Goal: Communication & Community: Answer question/provide support

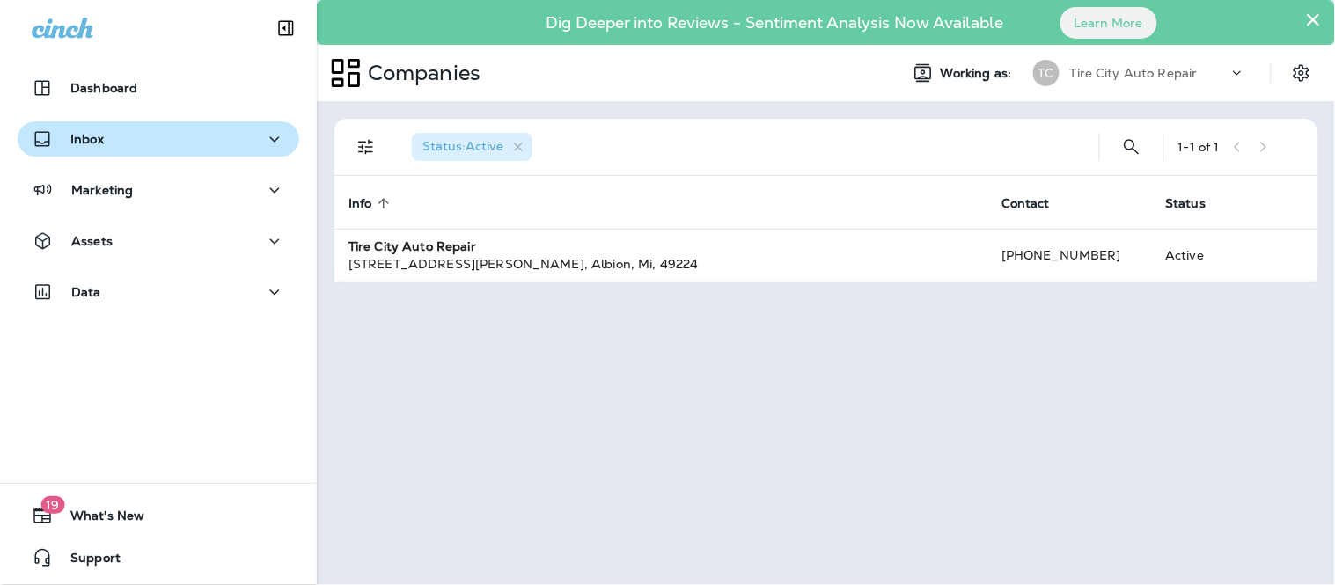
click at [147, 143] on div "Inbox" at bounding box center [158, 139] width 253 height 22
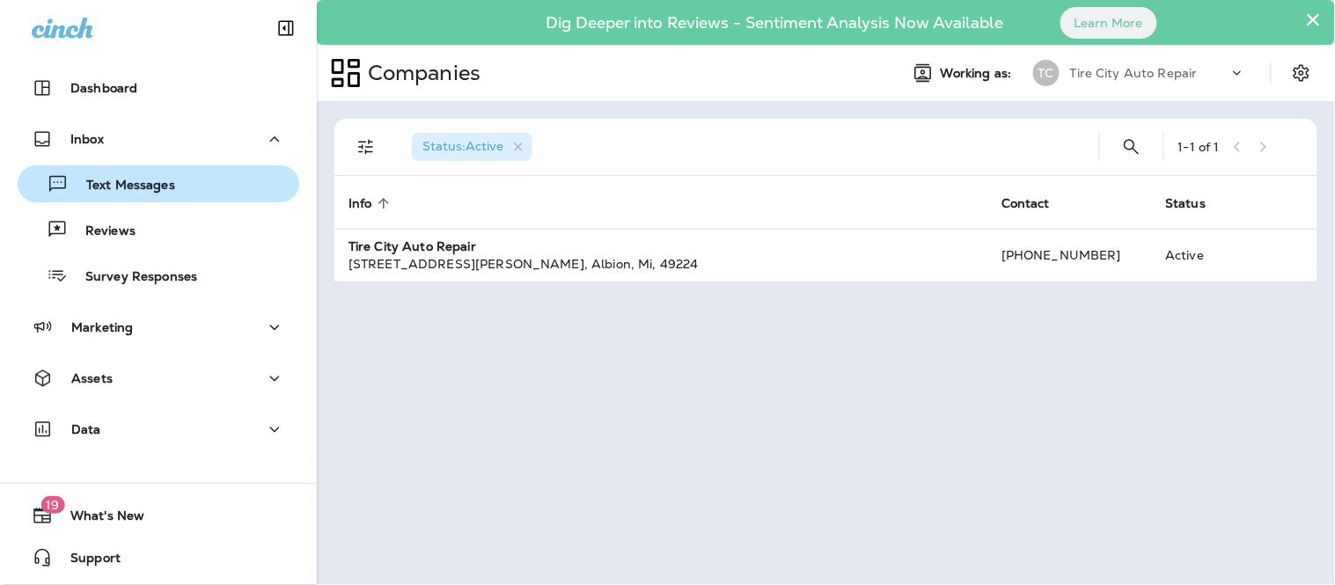
click at [147, 186] on p "Text Messages" at bounding box center [122, 186] width 106 height 17
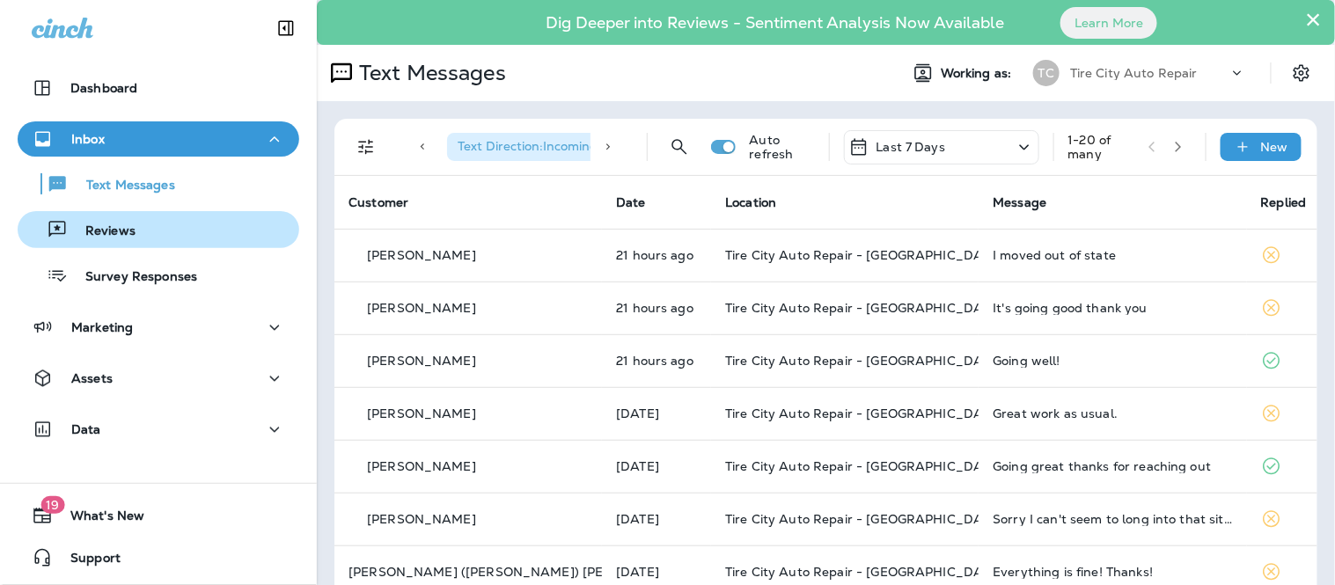
click at [170, 235] on div "Reviews" at bounding box center [159, 229] width 268 height 26
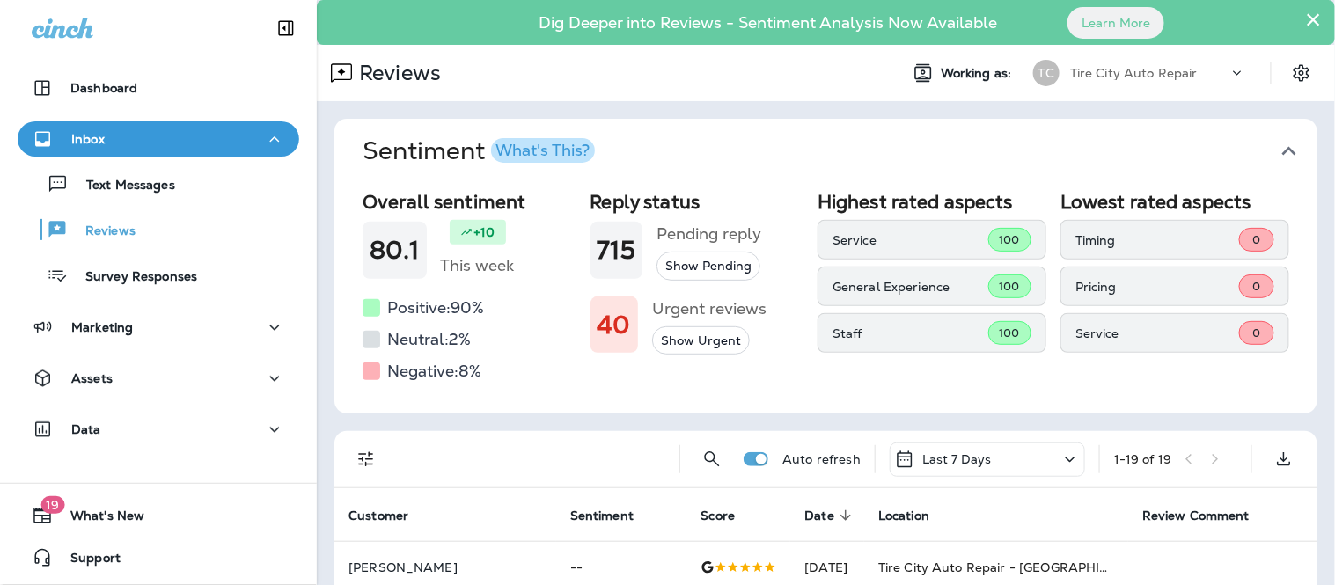
click at [1313, 3] on div "× Dig Deeper into Reviews - Sentiment Analysis Now Available Learn More" at bounding box center [826, 22] width 1018 height 45
click at [1305, 11] on button "×" at bounding box center [1313, 19] width 17 height 28
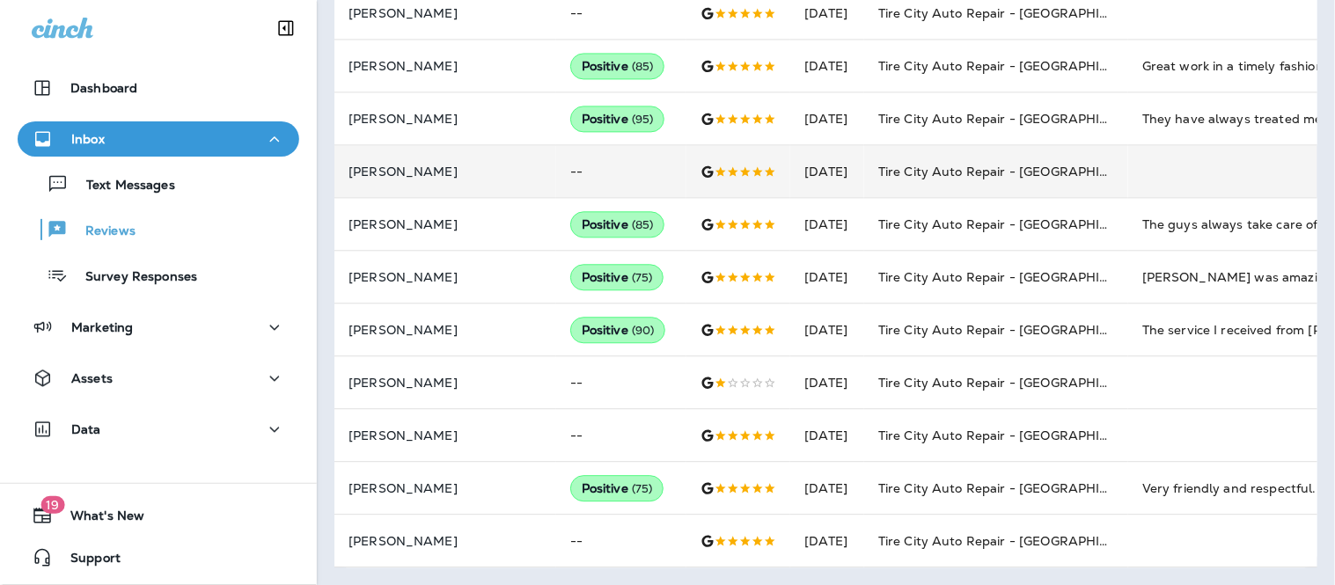
scroll to position [945, 0]
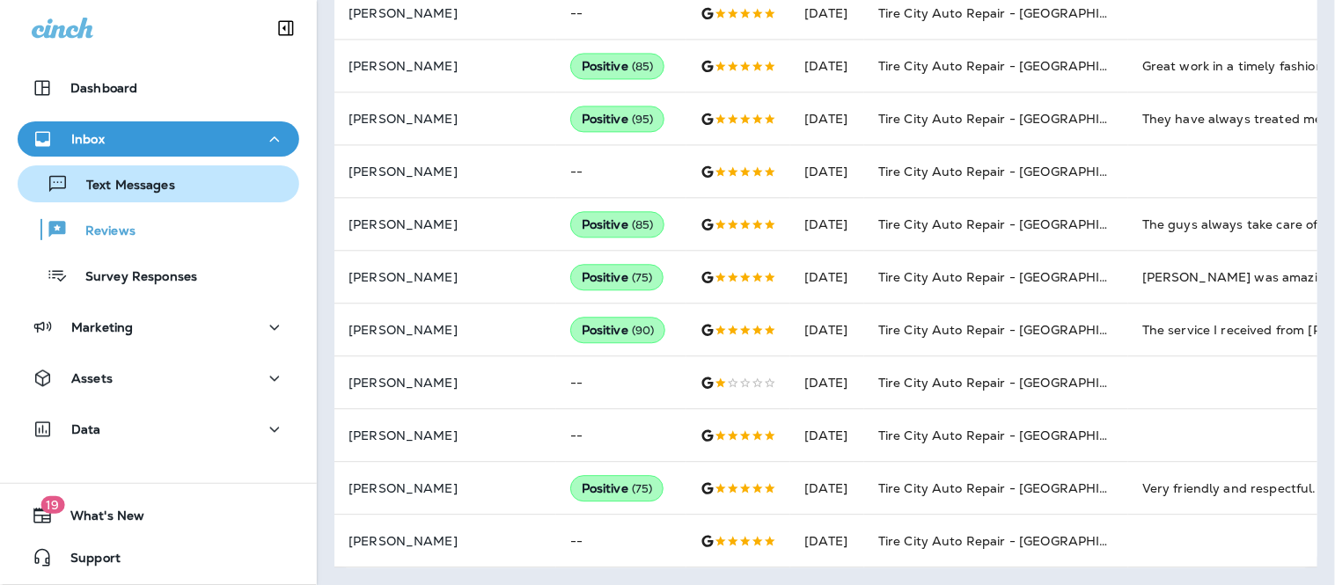
click at [174, 176] on div "Text Messages" at bounding box center [159, 184] width 268 height 26
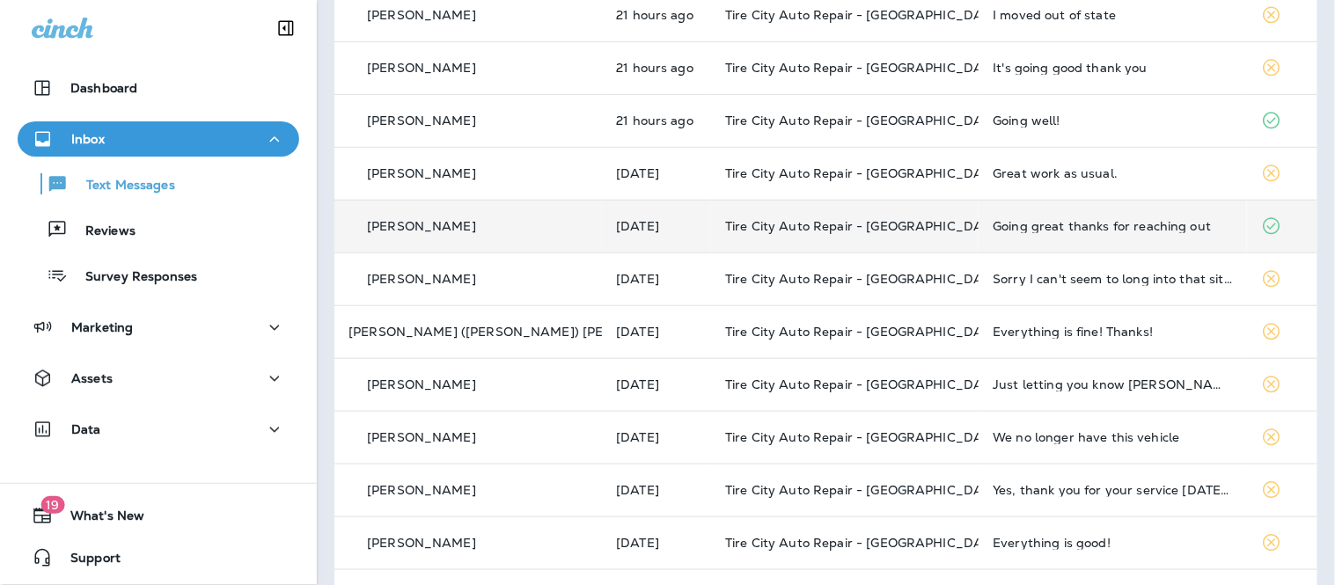
scroll to position [293, 0]
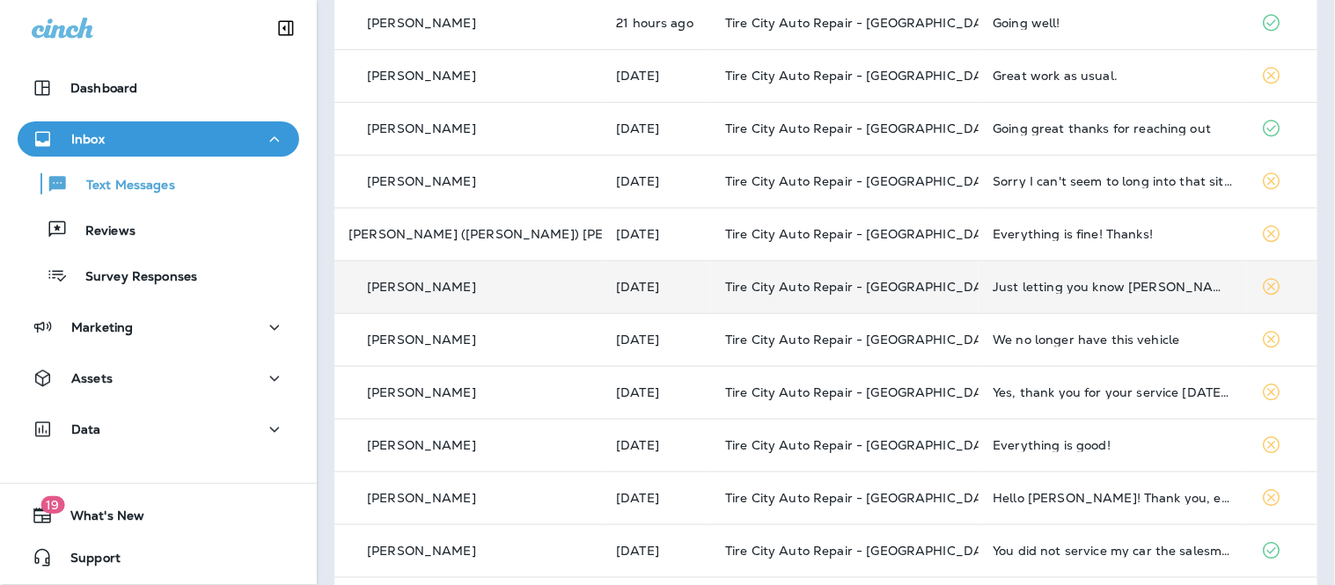
click at [552, 284] on td "[PERSON_NAME]" at bounding box center [468, 286] width 268 height 53
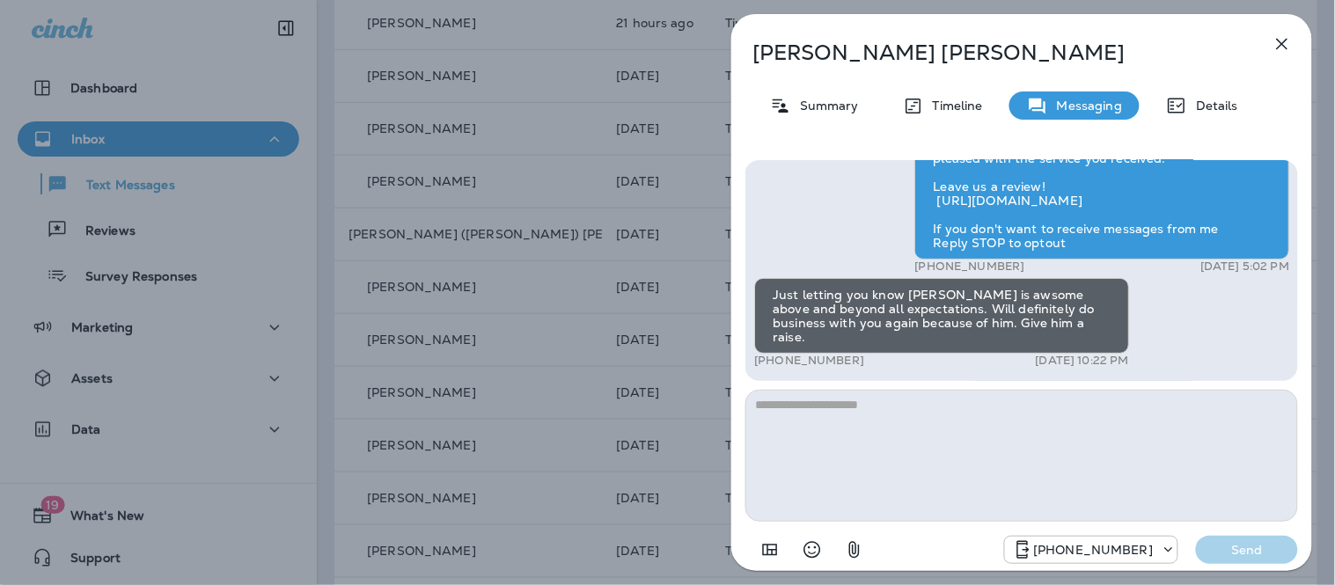
click at [1049, 417] on textarea at bounding box center [1021, 456] width 553 height 132
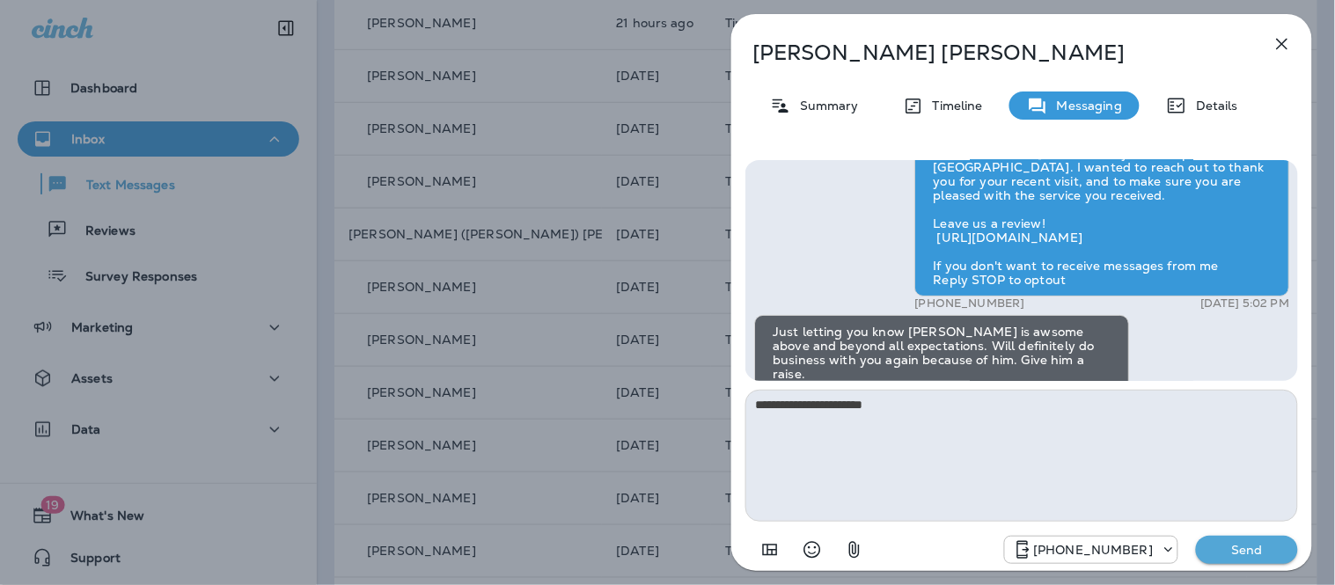
scroll to position [-55, 0]
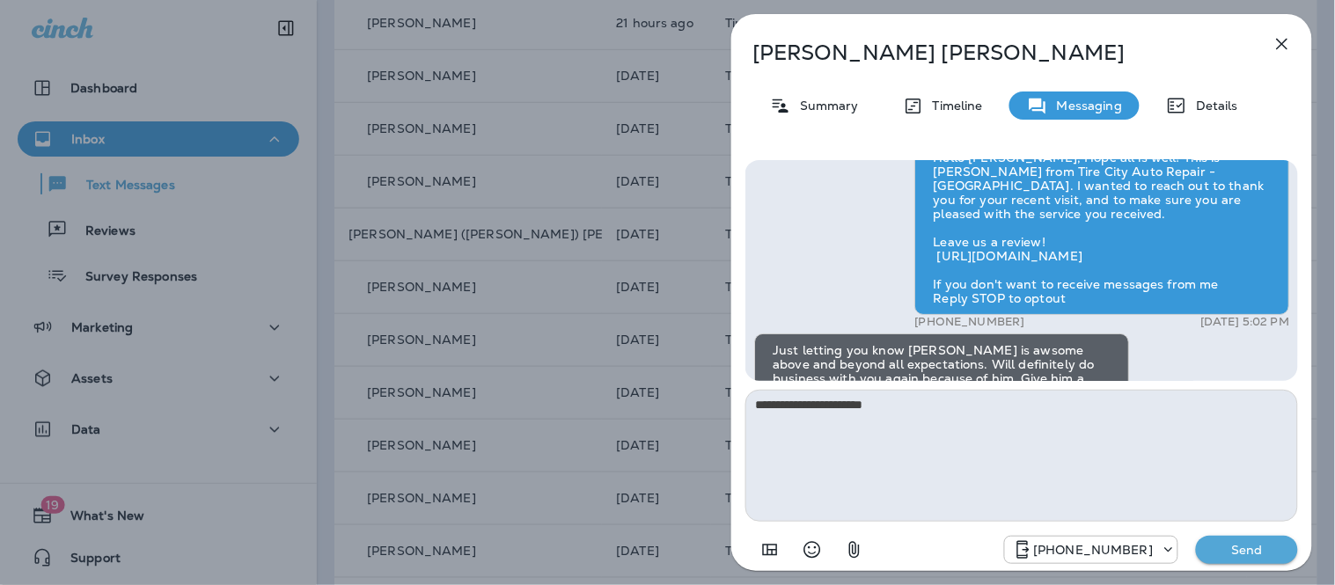
type textarea "**********"
click at [1268, 555] on p "Send" at bounding box center [1247, 550] width 74 height 16
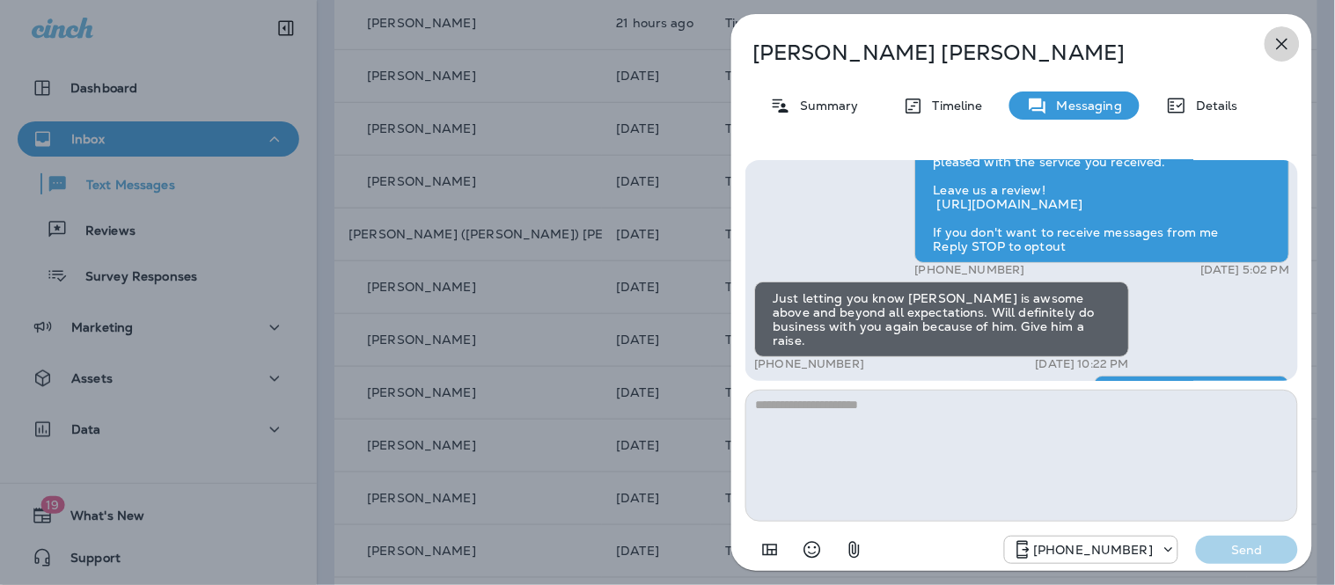
click at [1280, 42] on icon "button" at bounding box center [1282, 43] width 21 height 21
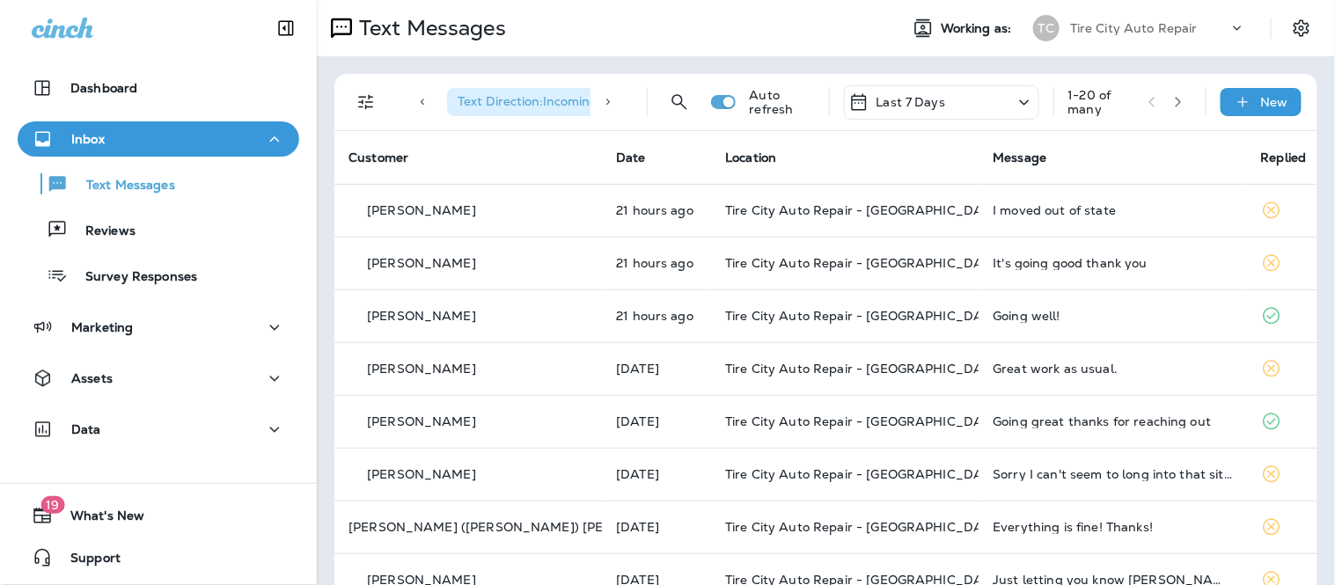
click at [1166, 109] on button "button" at bounding box center [1178, 102] width 26 height 26
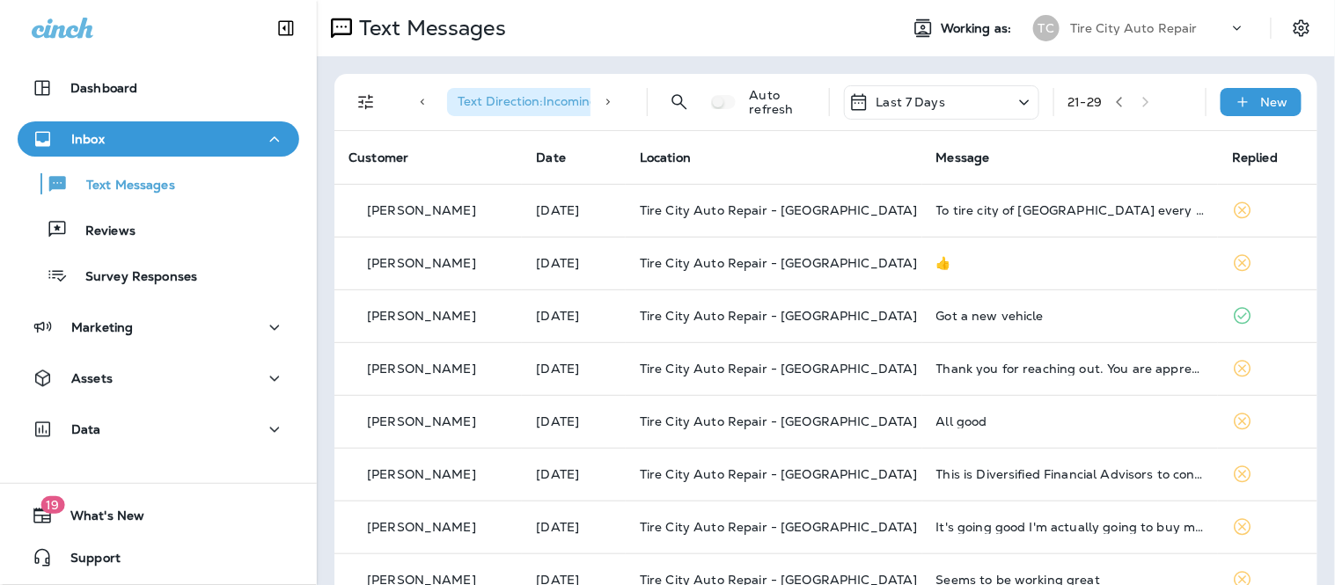
click at [877, 101] on p "Last 7 Days" at bounding box center [912, 102] width 70 height 14
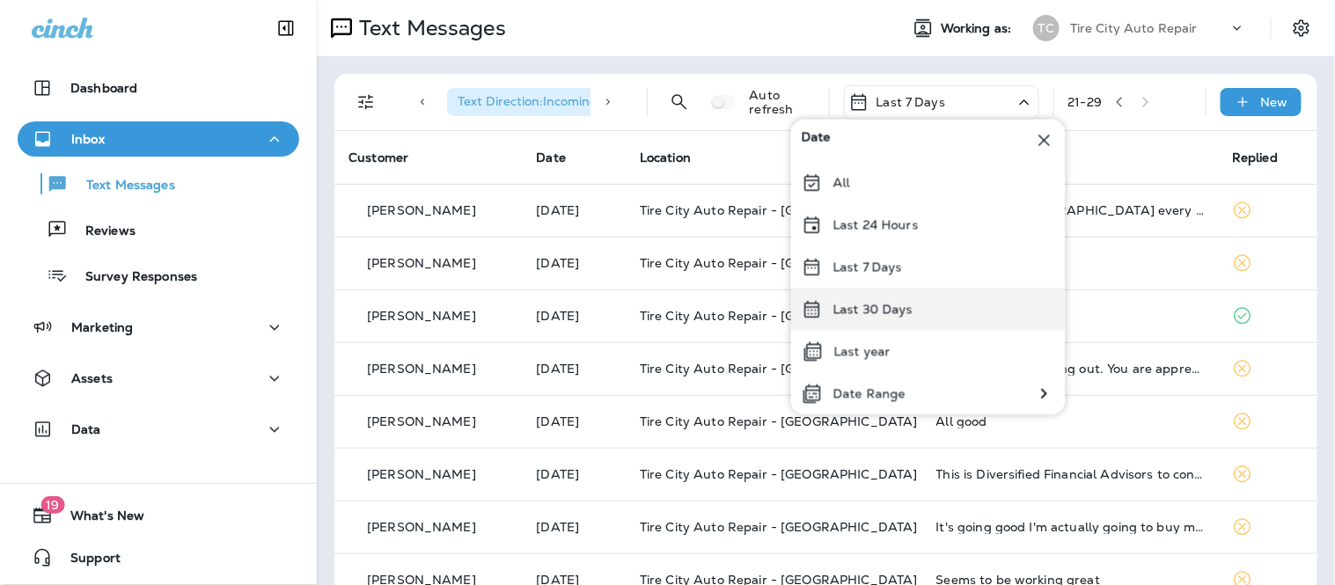
click at [922, 309] on div "Last 30 Days" at bounding box center [928, 310] width 275 height 42
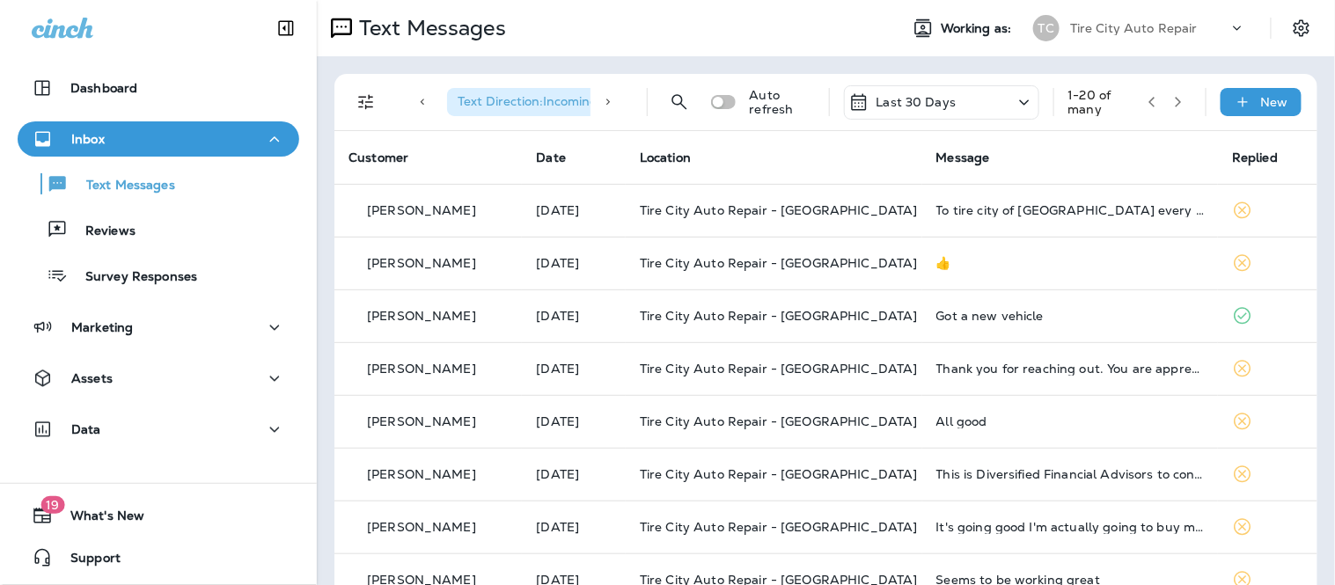
click at [1165, 109] on button "button" at bounding box center [1178, 102] width 26 height 26
click at [1178, 102] on div "Text Direction : Incoming Auto refresh Last 30 Days 21 - 40 of many New" at bounding box center [830, 102] width 962 height 56
click at [1165, 109] on button "button" at bounding box center [1178, 102] width 26 height 26
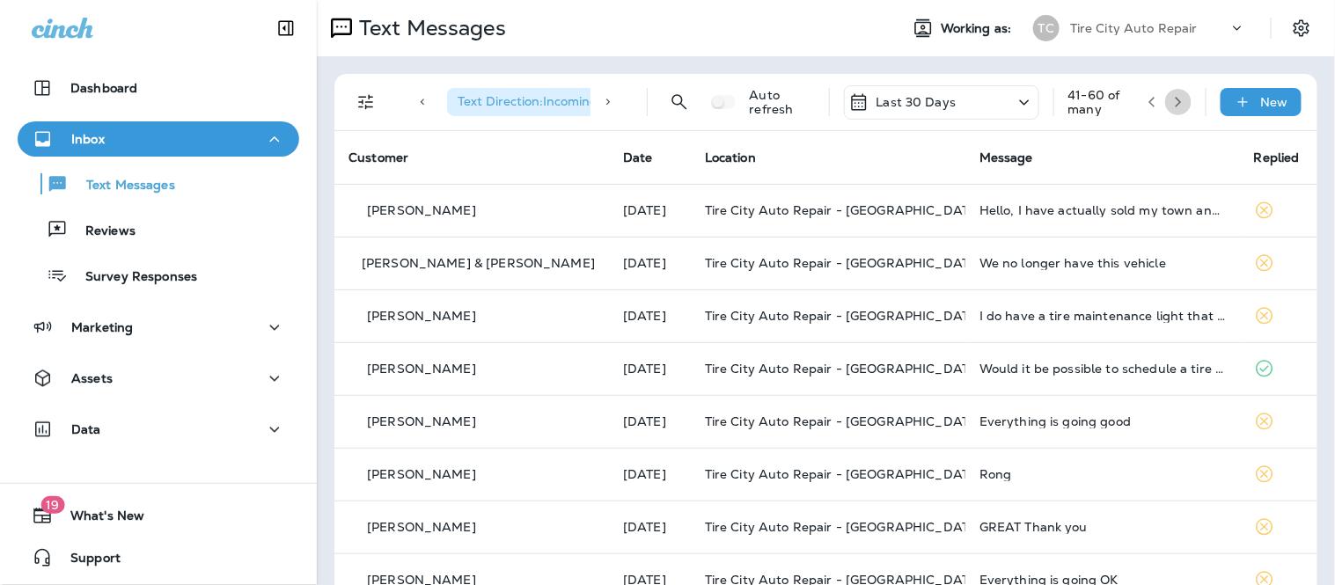
click at [1165, 108] on button "button" at bounding box center [1178, 102] width 26 height 26
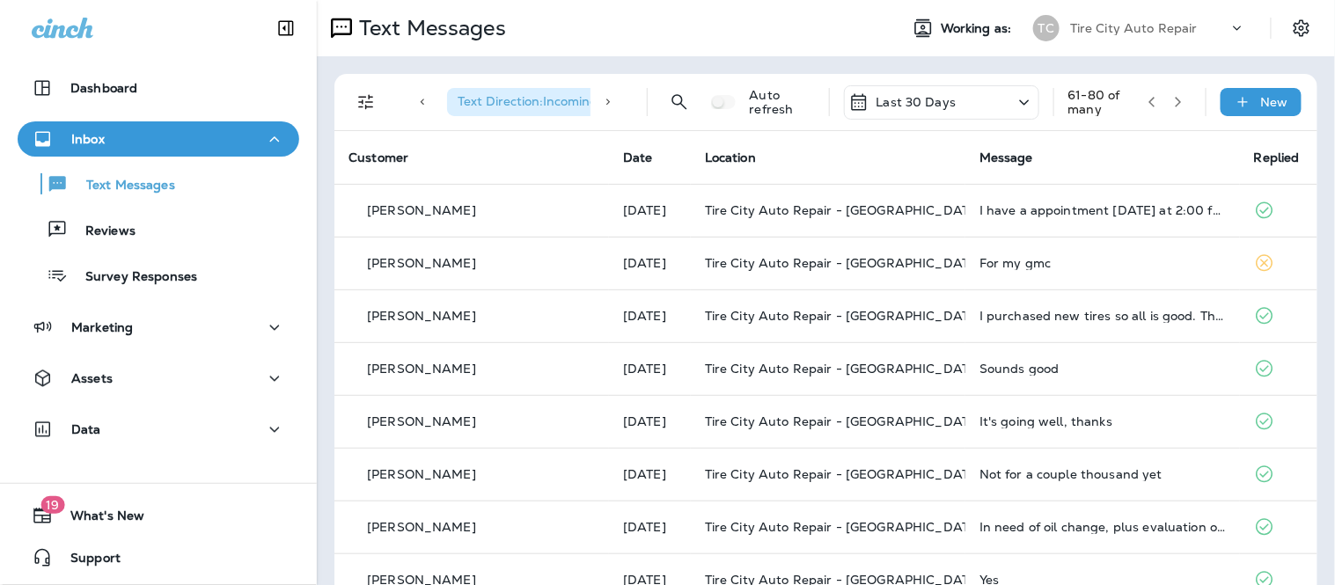
click at [1139, 100] on button "button" at bounding box center [1152, 102] width 26 height 26
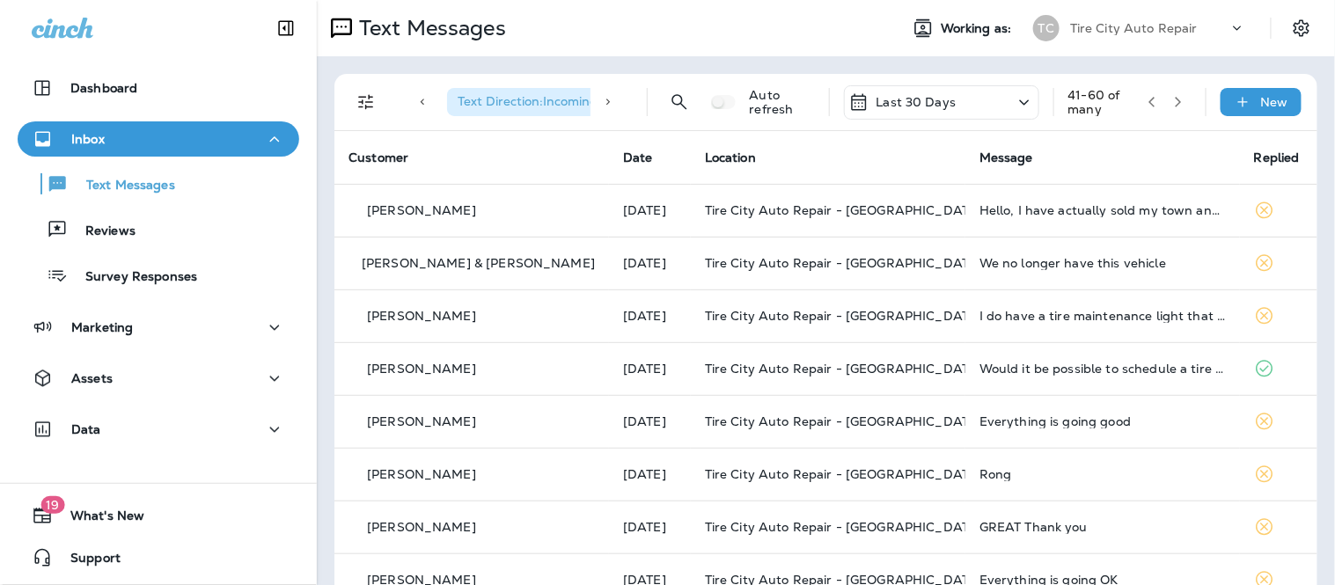
click at [1146, 103] on icon "button" at bounding box center [1152, 102] width 12 height 12
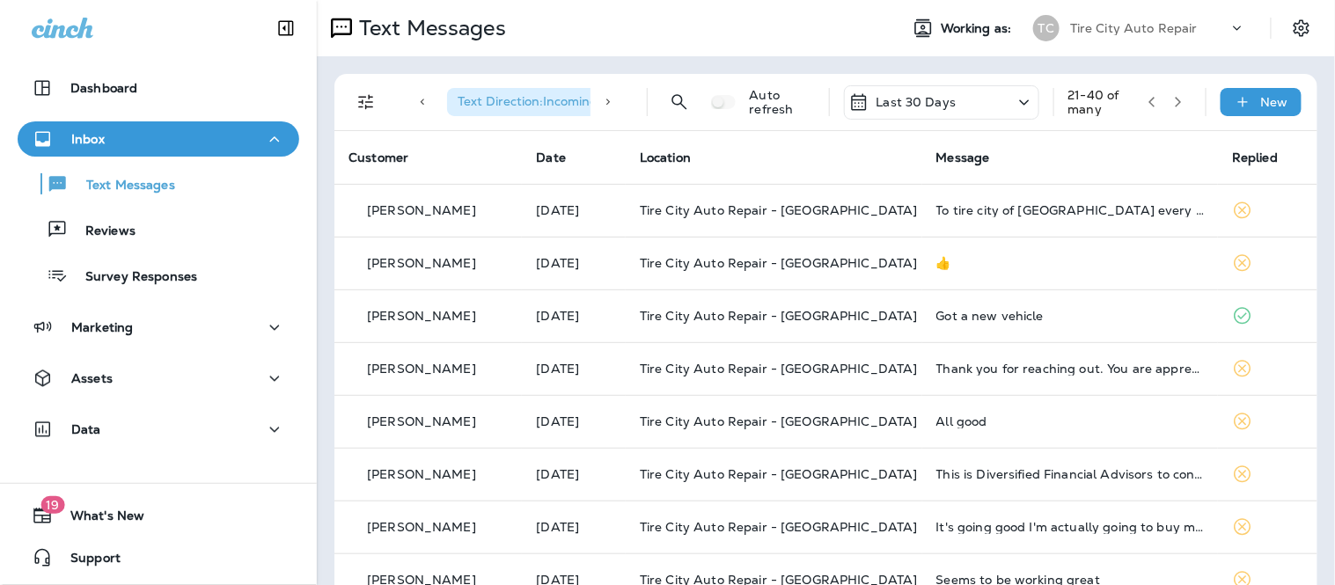
click at [918, 113] on div "Last 30 Days" at bounding box center [941, 102] width 195 height 34
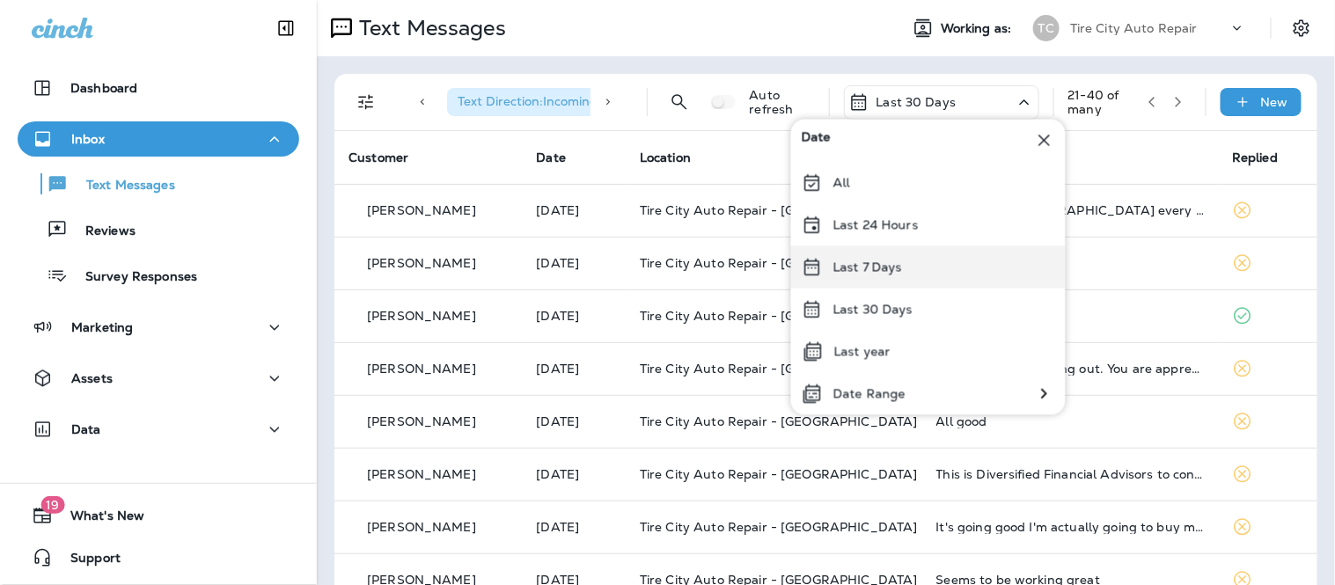
click at [906, 256] on div "Last 7 Days" at bounding box center [928, 267] width 275 height 42
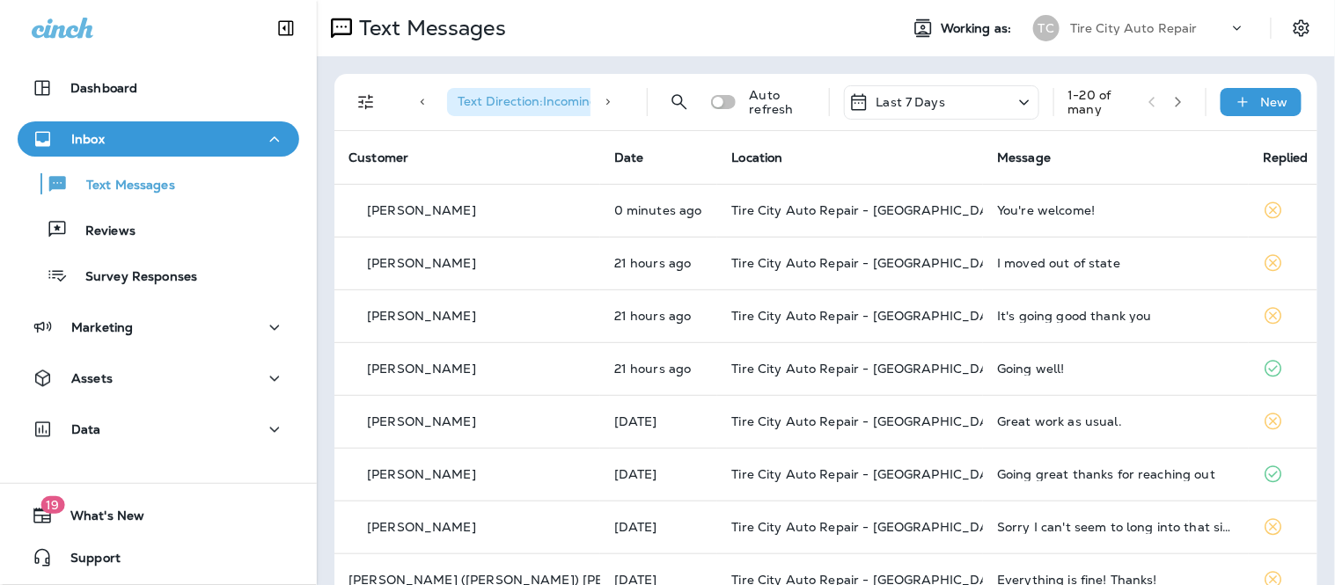
click at [1172, 103] on icon "button" at bounding box center [1178, 102] width 12 height 12
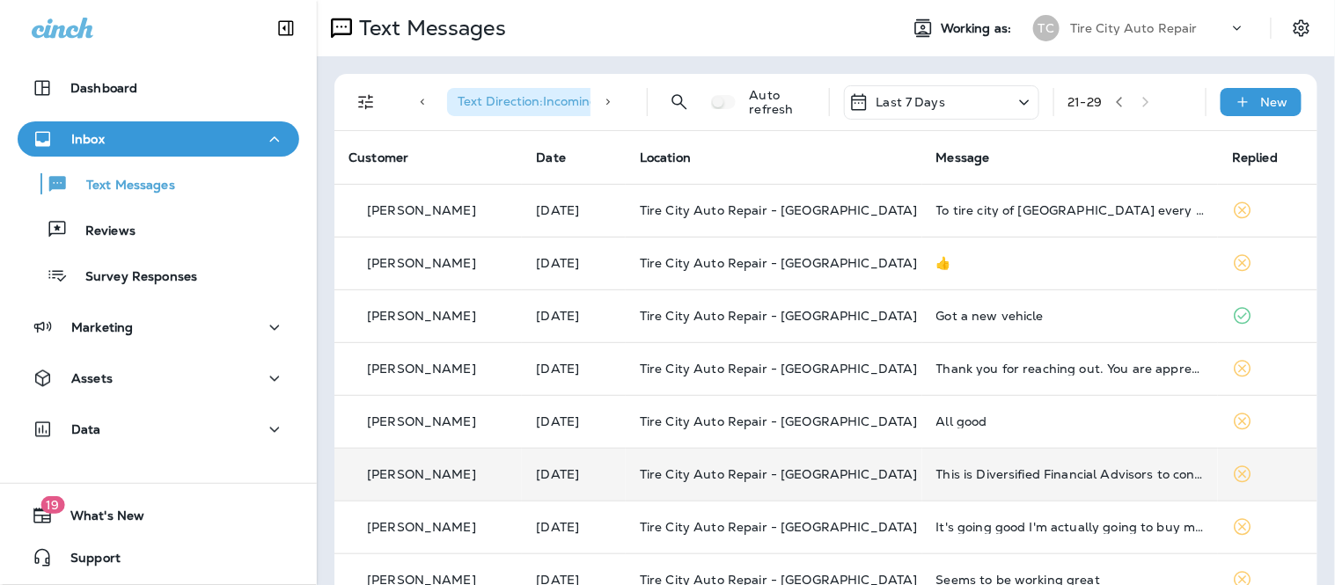
scroll to position [92, 0]
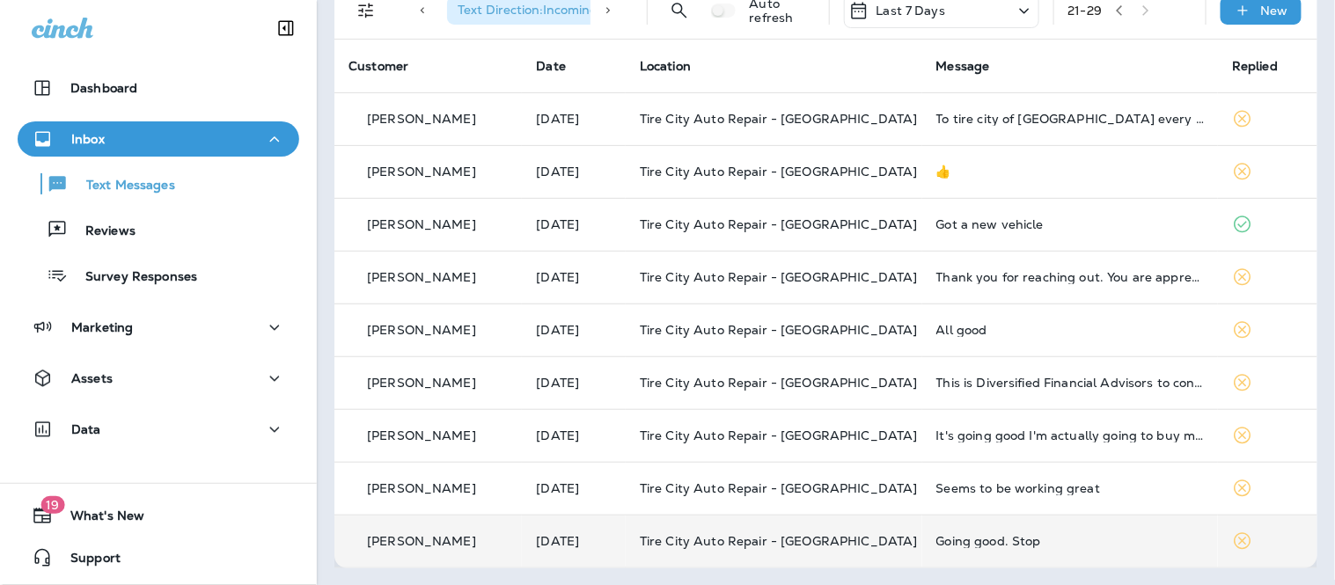
click at [1076, 534] on div "Going good. Stop" at bounding box center [1070, 541] width 268 height 14
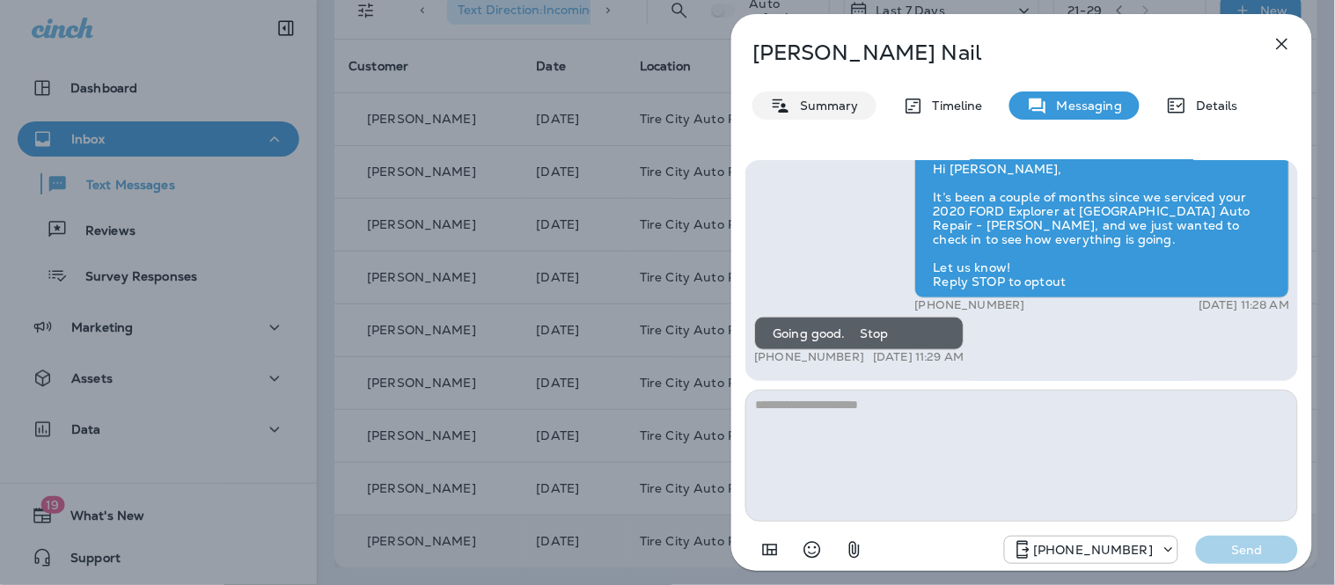
click at [833, 114] on div "Summary" at bounding box center [814, 106] width 124 height 28
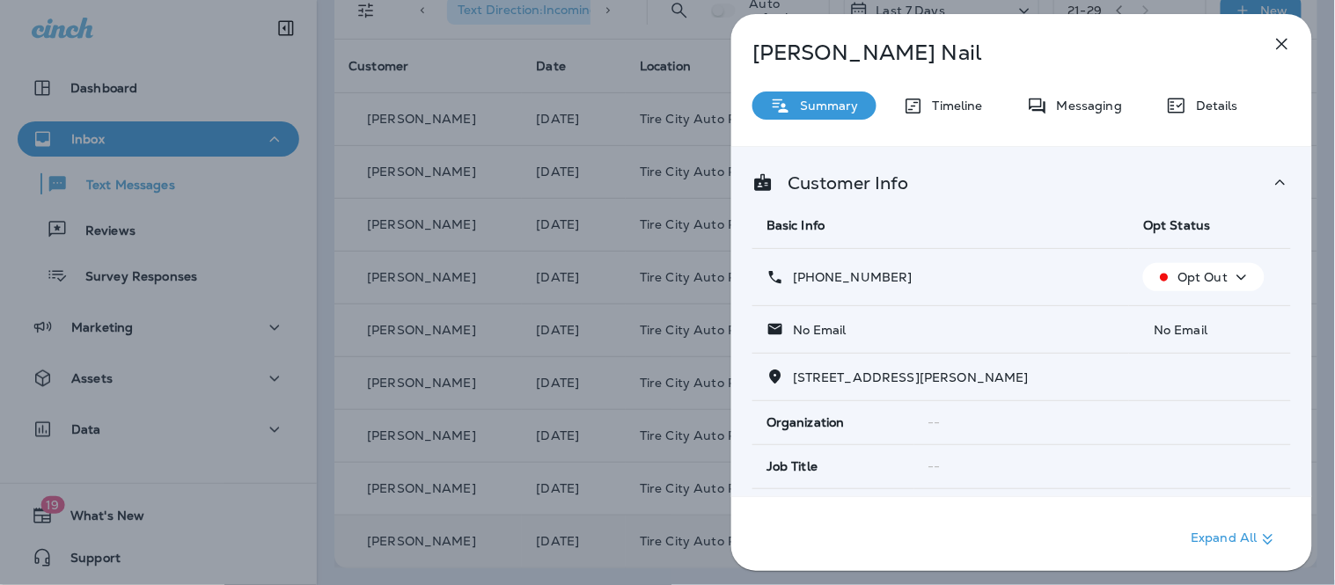
click at [1214, 277] on p "Opt Out" at bounding box center [1203, 277] width 50 height 14
click at [1280, 33] on icon "button" at bounding box center [1282, 43] width 21 height 21
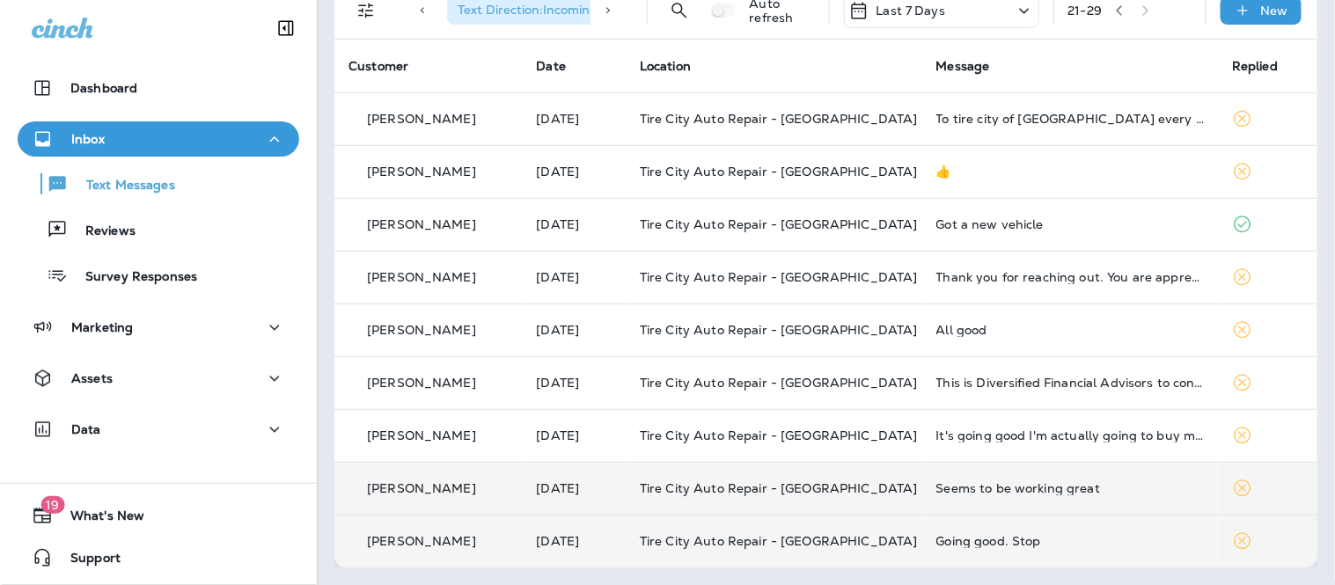
click at [1141, 491] on div "Seems to be working great" at bounding box center [1070, 488] width 268 height 14
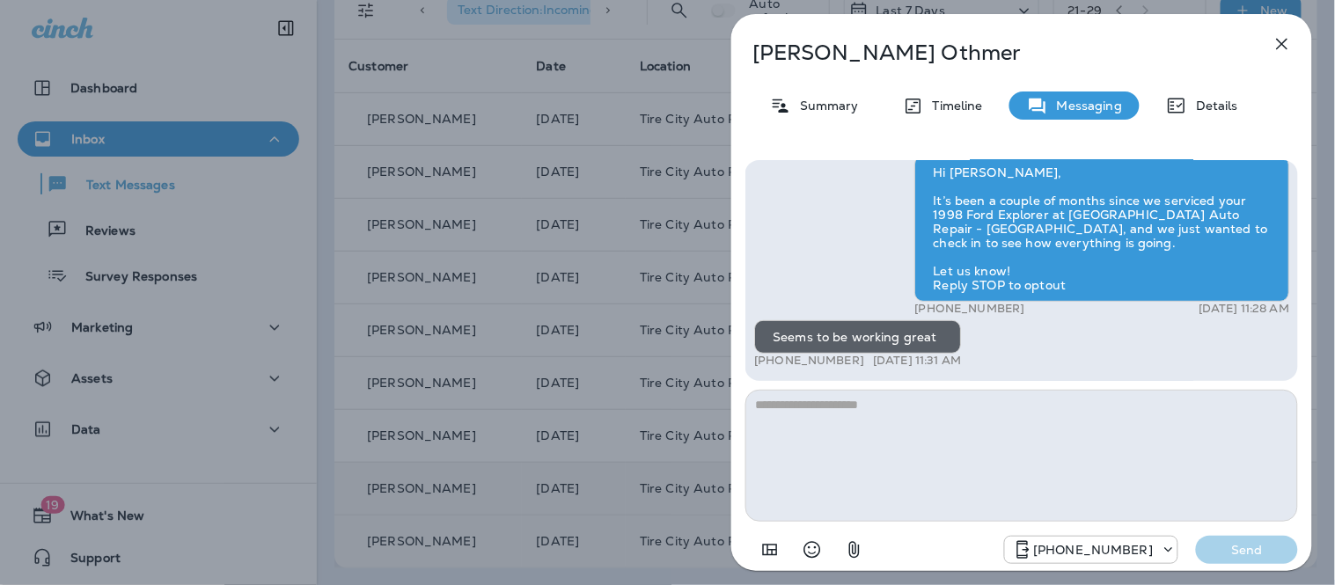
click at [1277, 41] on icon "button" at bounding box center [1282, 43] width 21 height 21
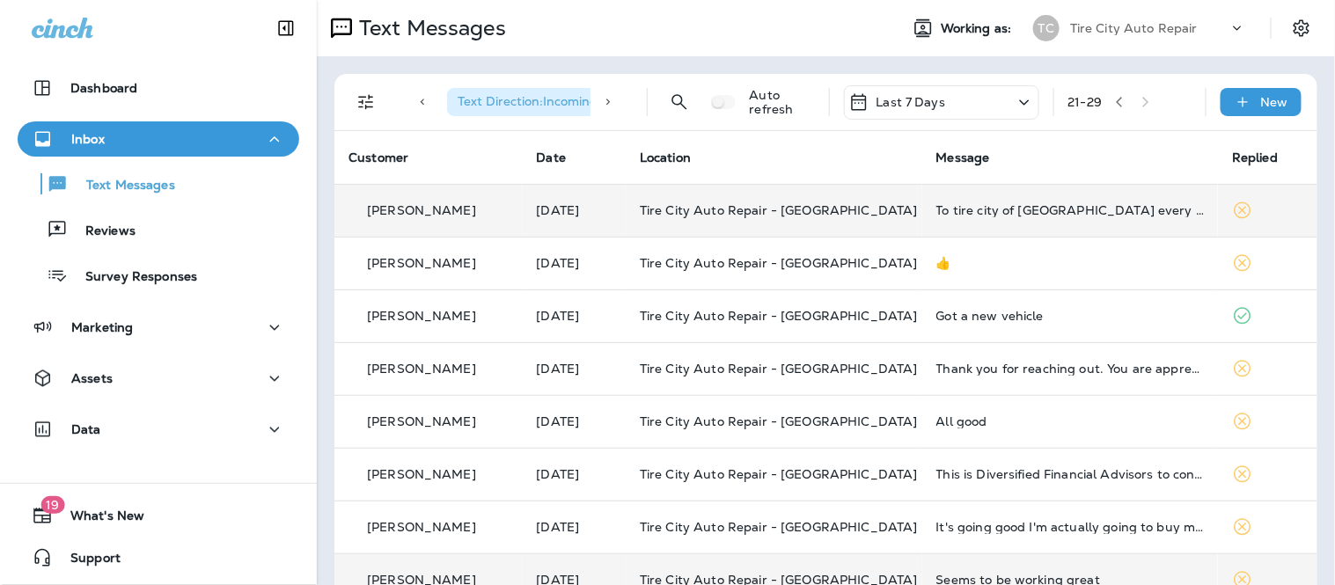
click at [1092, 230] on td "To tire city of [GEOGRAPHIC_DATA] every thing is going good on my car. From [PE…" at bounding box center [1070, 210] width 297 height 53
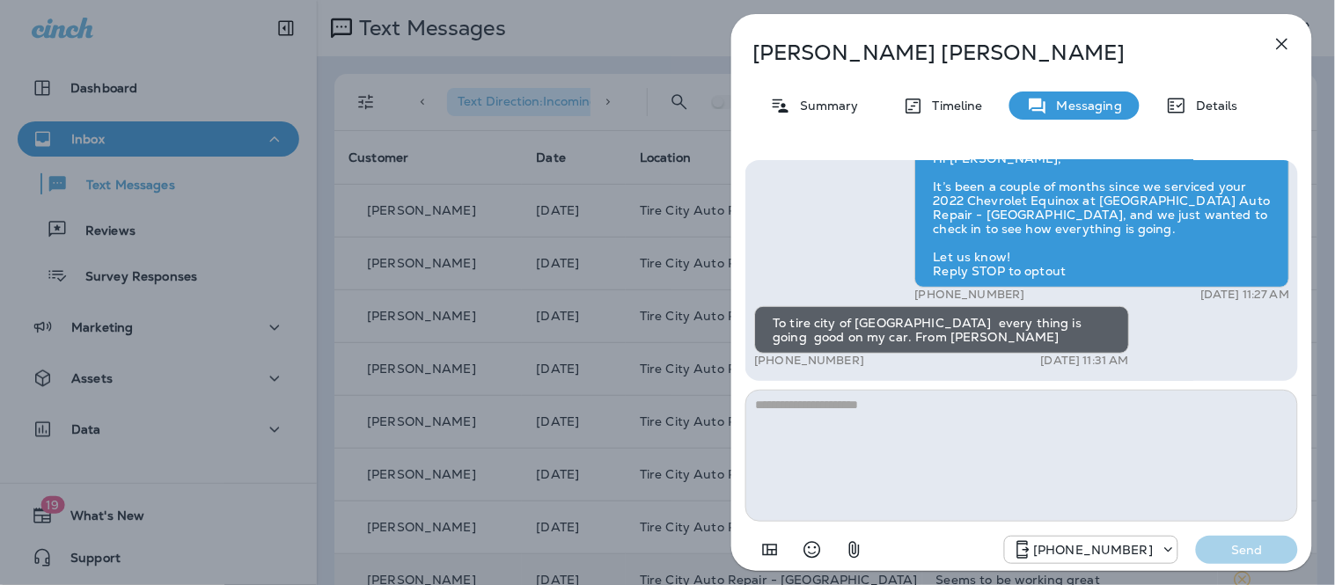
click at [1274, 40] on icon "button" at bounding box center [1282, 43] width 21 height 21
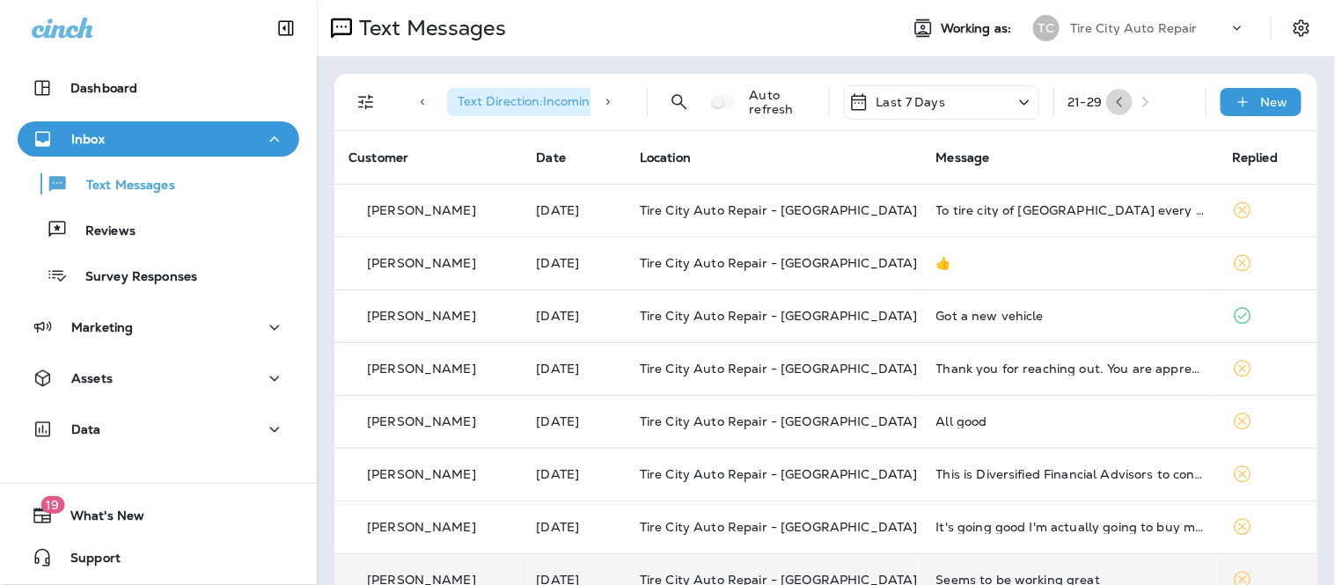
click at [1113, 96] on icon "button" at bounding box center [1119, 102] width 12 height 12
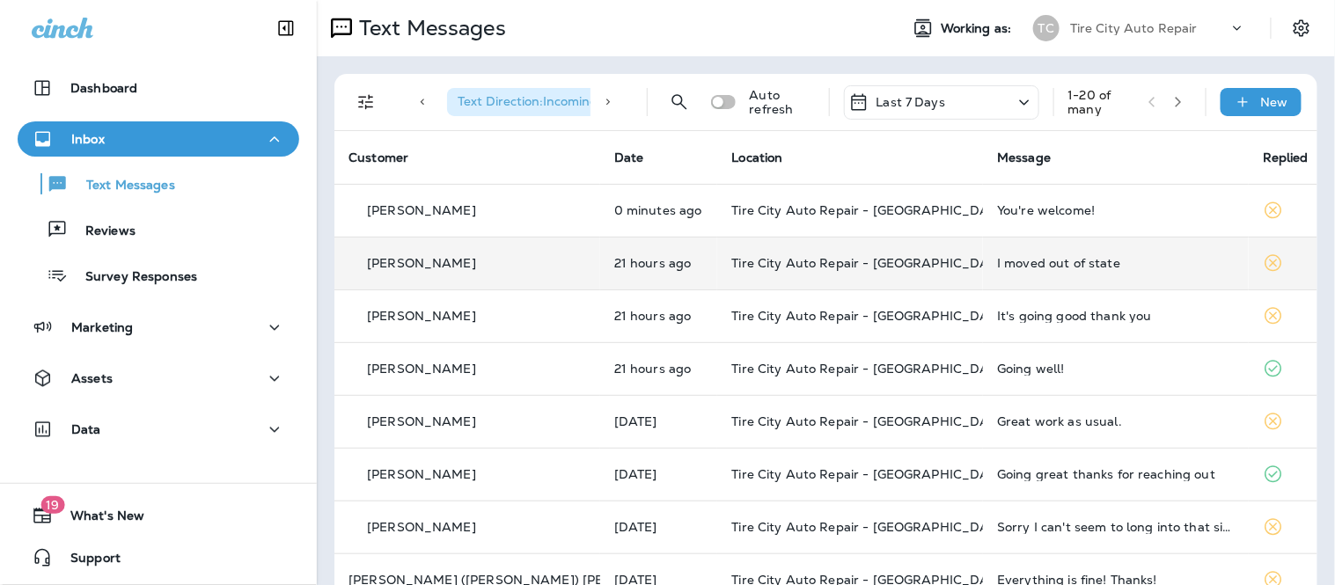
click at [1103, 264] on div "I moved out of state" at bounding box center [1116, 263] width 238 height 14
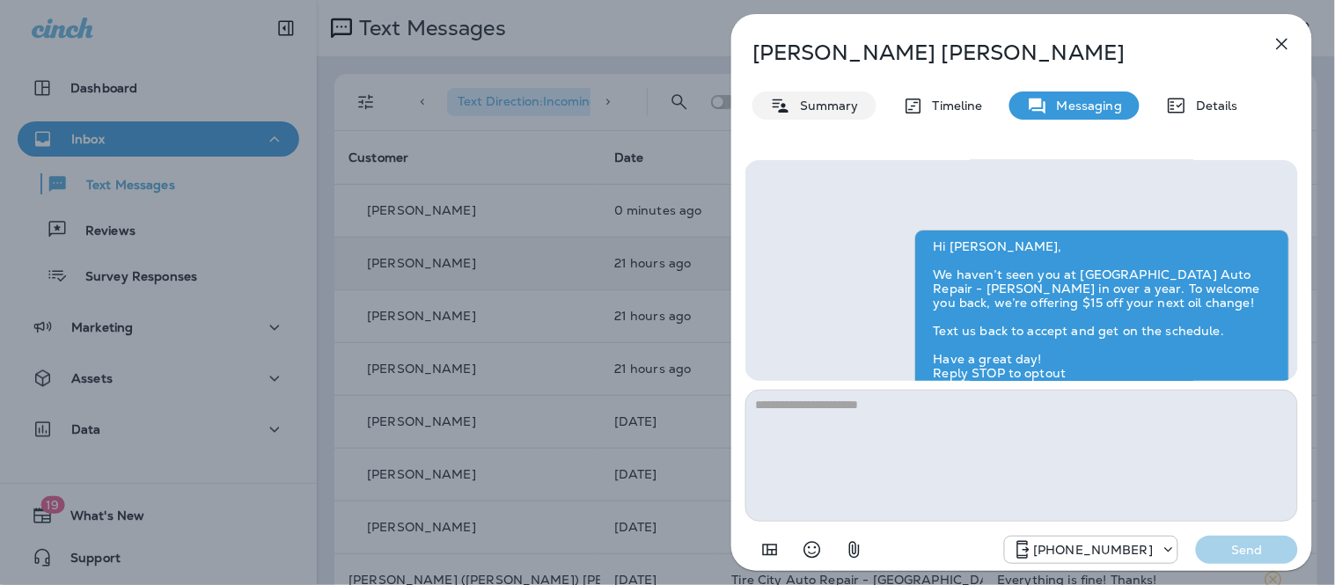
click at [823, 108] on p "Summary" at bounding box center [825, 106] width 68 height 14
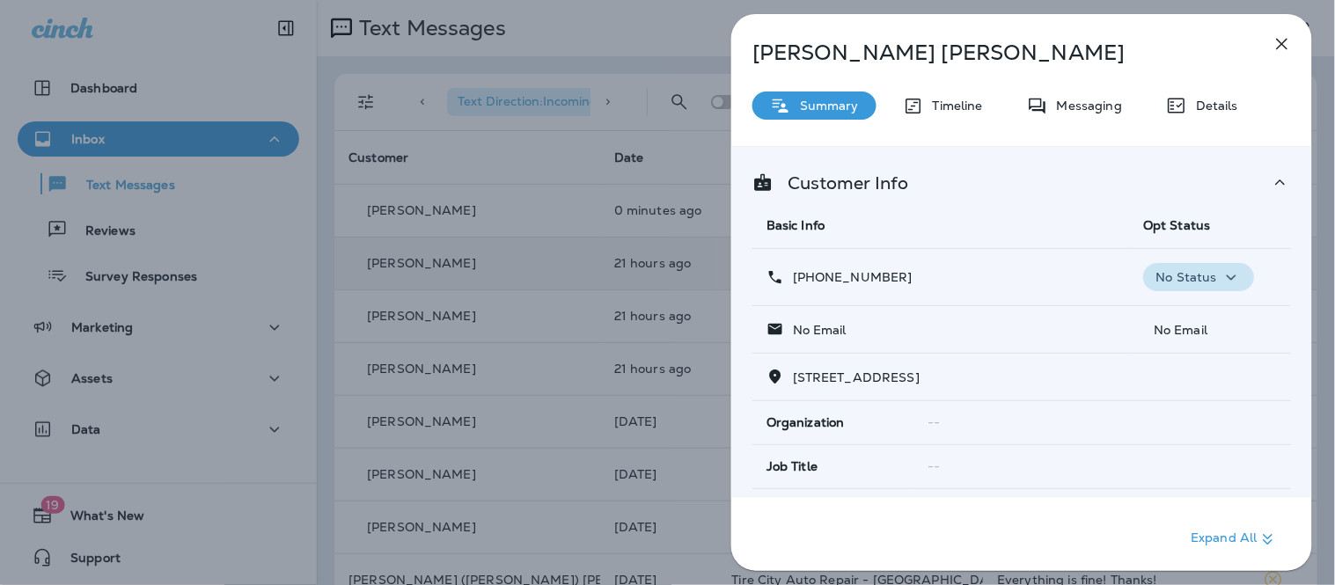
click at [1221, 280] on icon "button" at bounding box center [1231, 278] width 21 height 22
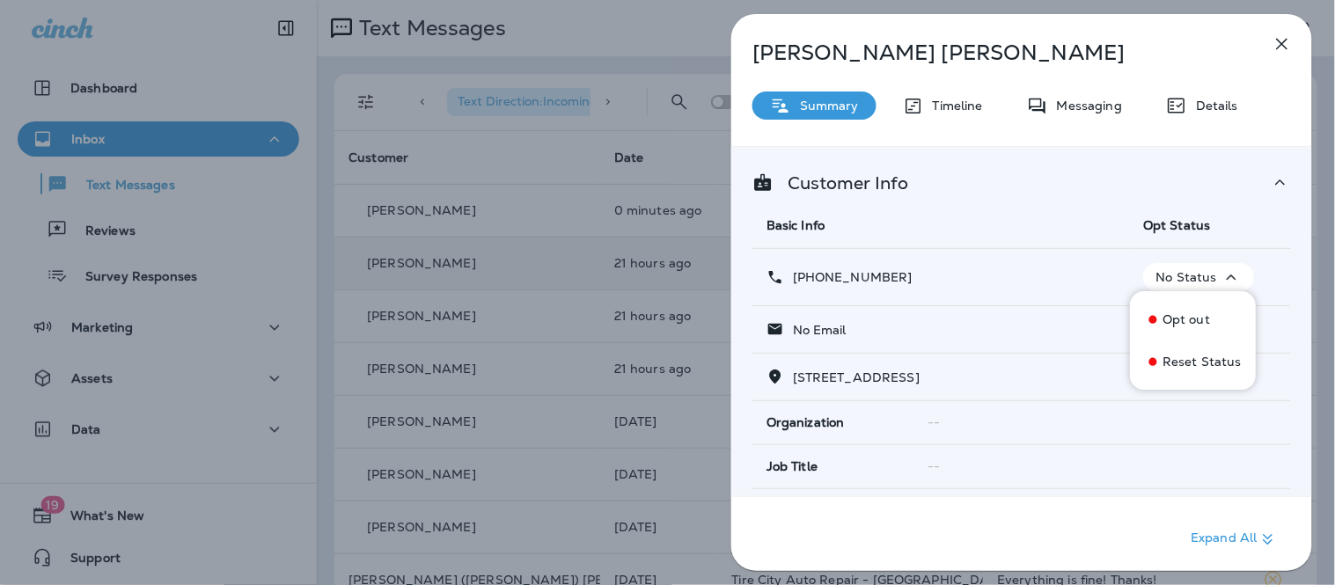
drag, startPoint x: 1177, startPoint y: 356, endPoint x: 1190, endPoint y: 310, distance: 47.6
click at [1190, 310] on div "Opt out Reset Status" at bounding box center [1193, 340] width 126 height 84
click at [1190, 310] on button "Opt out" at bounding box center [1193, 319] width 126 height 42
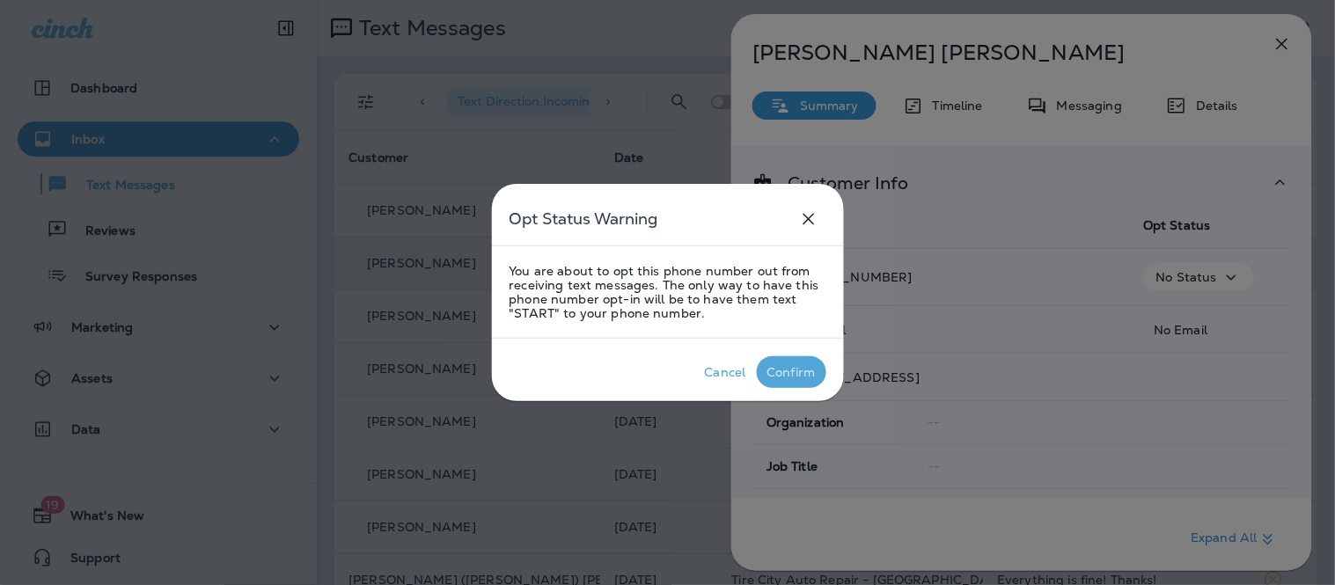
click at [808, 373] on div "Confirm" at bounding box center [791, 372] width 48 height 14
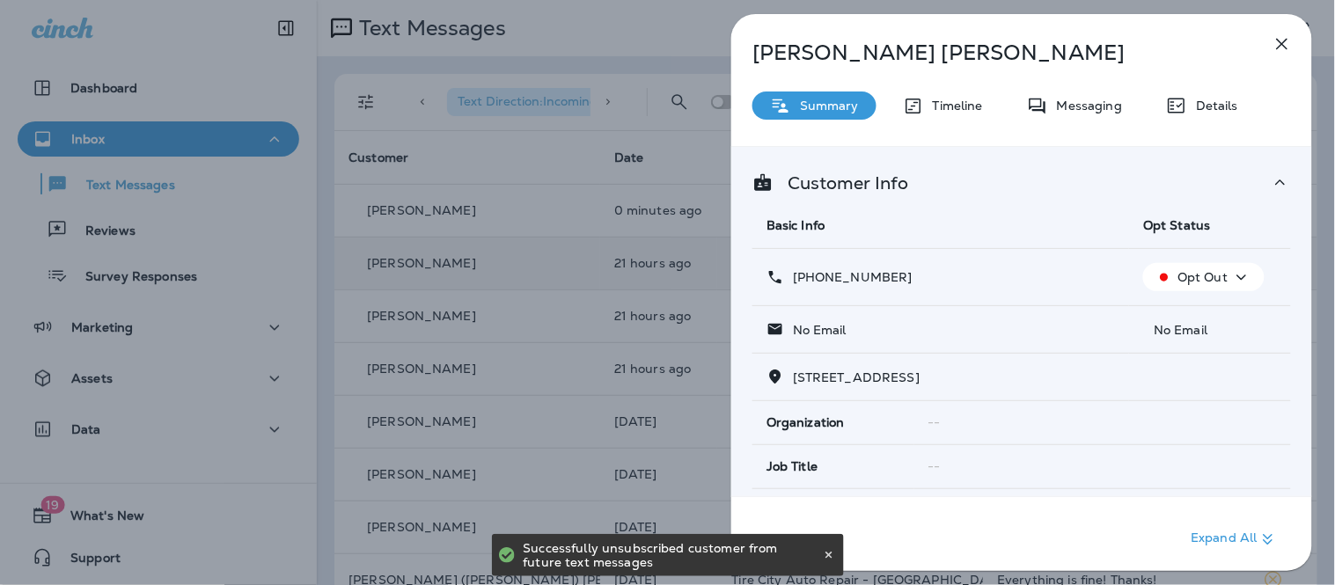
click at [1281, 35] on icon "button" at bounding box center [1282, 43] width 21 height 21
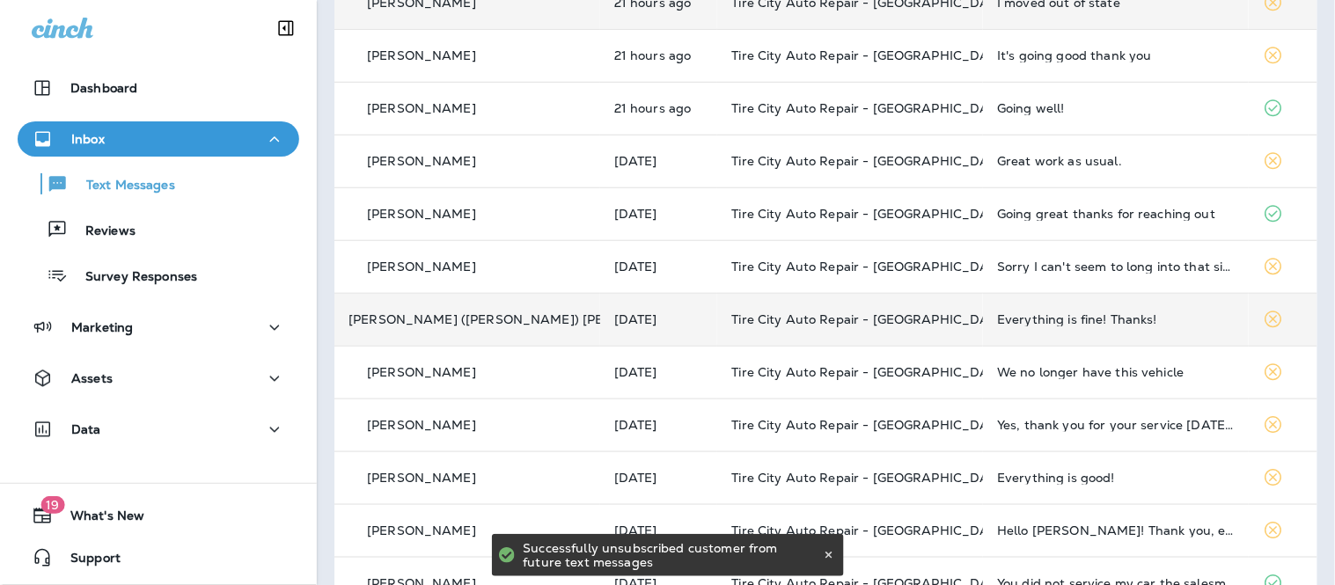
scroll to position [293, 0]
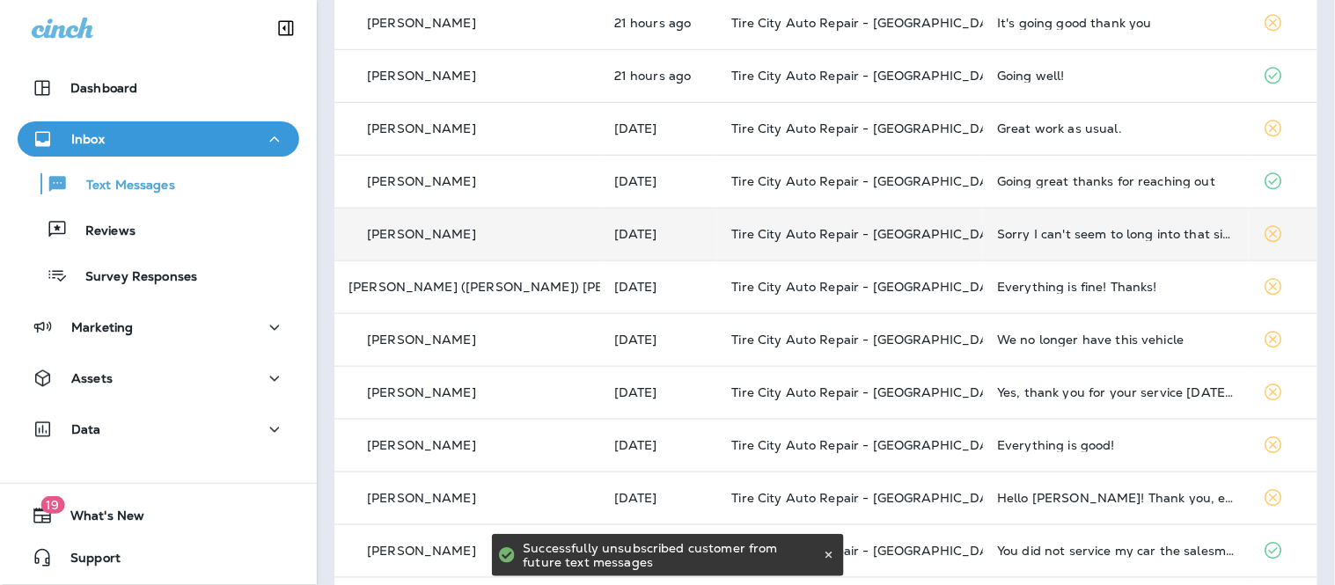
click at [1173, 250] on td "Sorry I can't seem to long into that site to leave a review. Is there another w…" at bounding box center [1116, 234] width 266 height 53
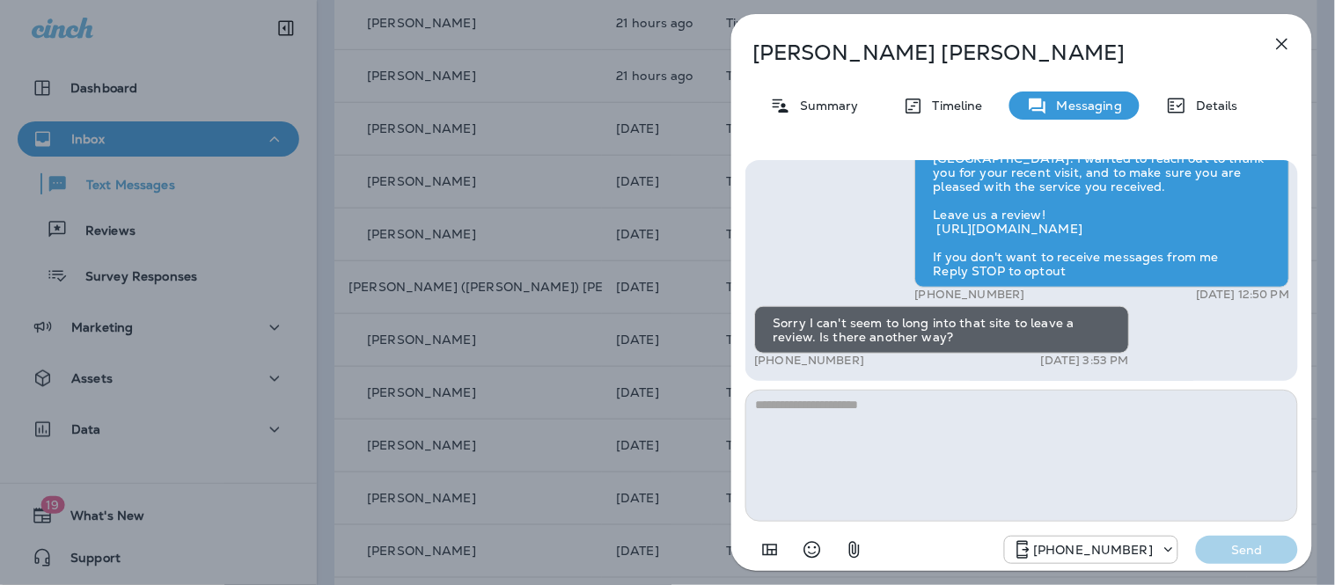
click at [877, 416] on textarea at bounding box center [1021, 456] width 553 height 132
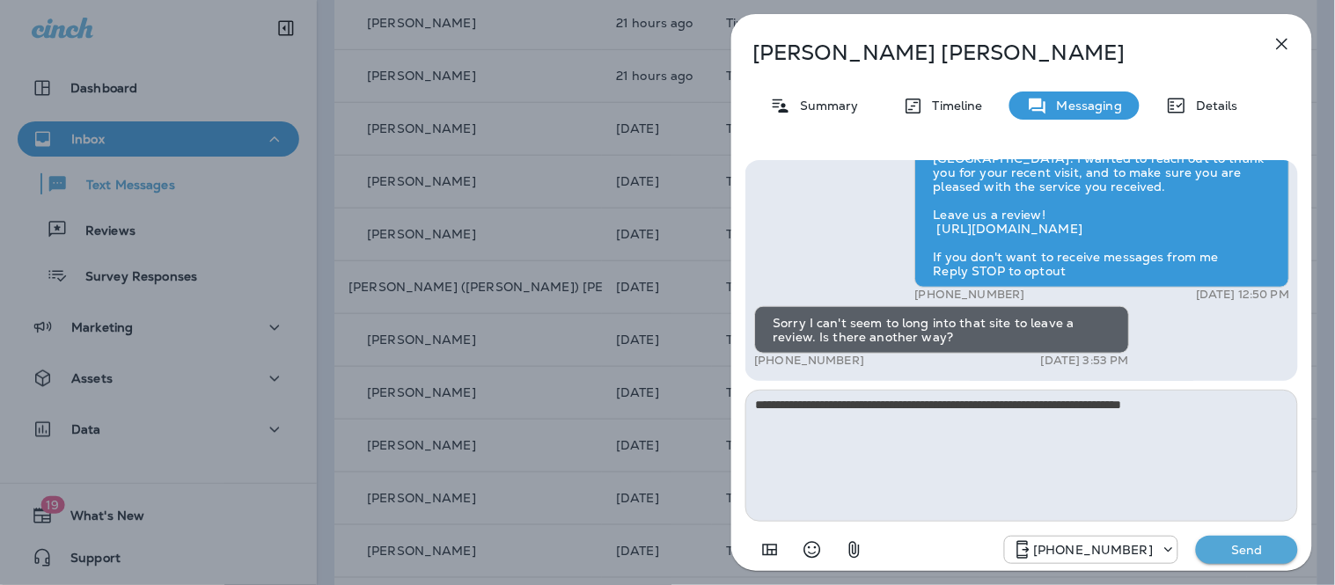
type textarea "**********"
click at [1226, 542] on p "Send" at bounding box center [1247, 550] width 74 height 16
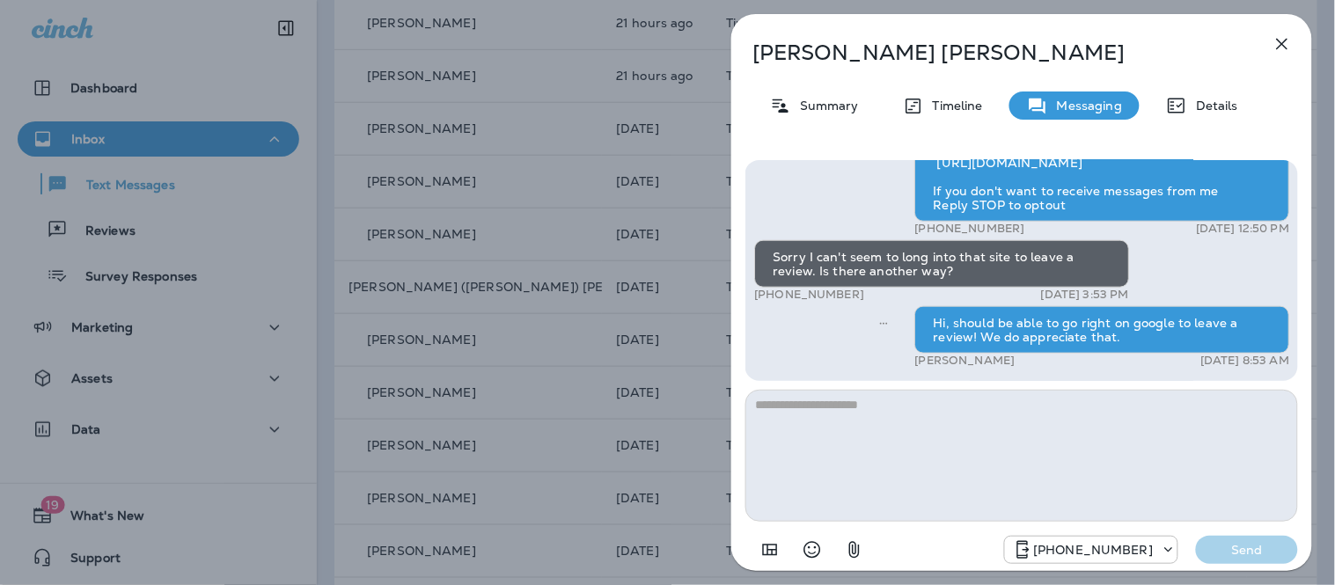
click at [1287, 50] on icon "button" at bounding box center [1282, 43] width 21 height 21
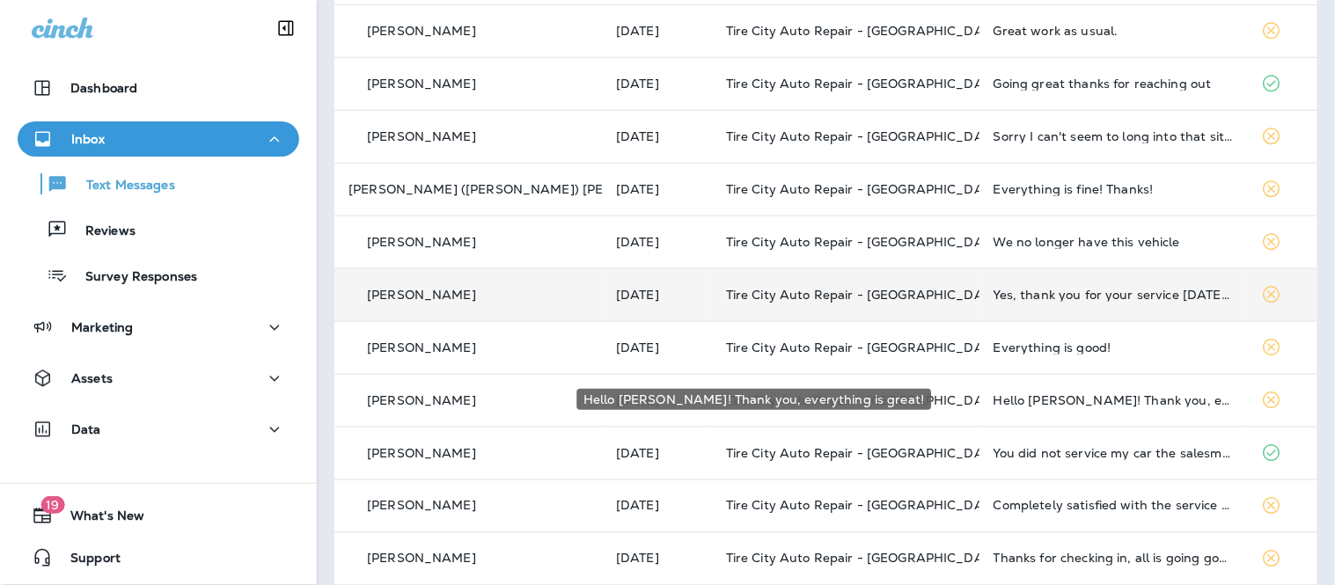
scroll to position [488, 0]
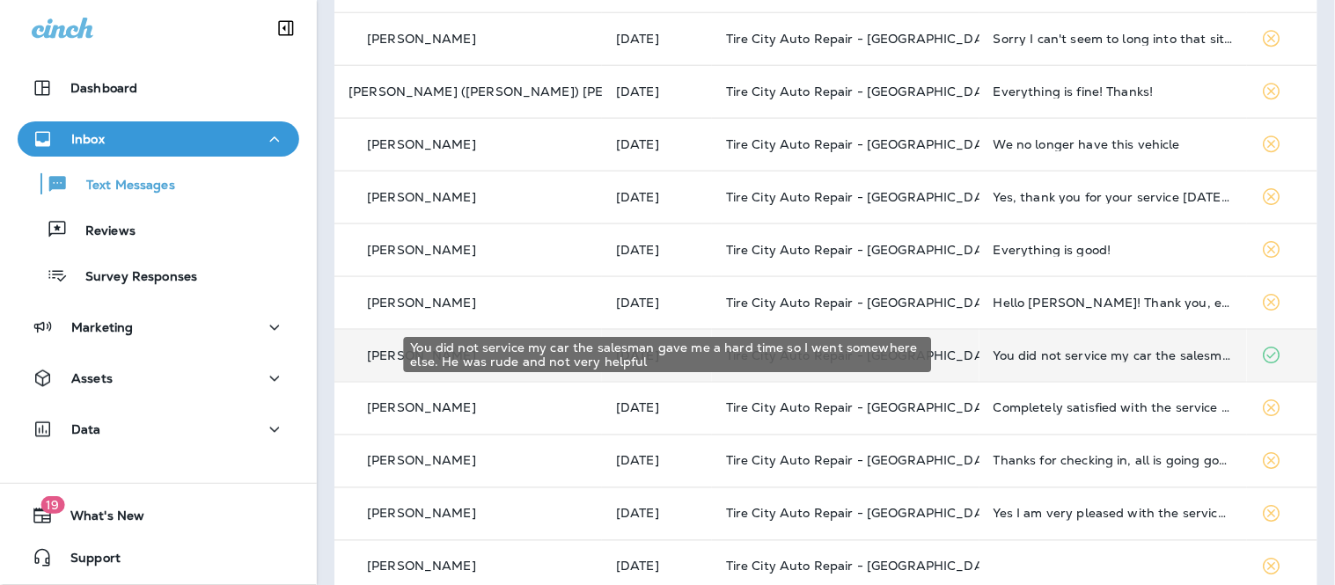
click at [994, 358] on div "You did not service my car the salesman gave me a hard time so I went somewhere…" at bounding box center [1113, 356] width 239 height 14
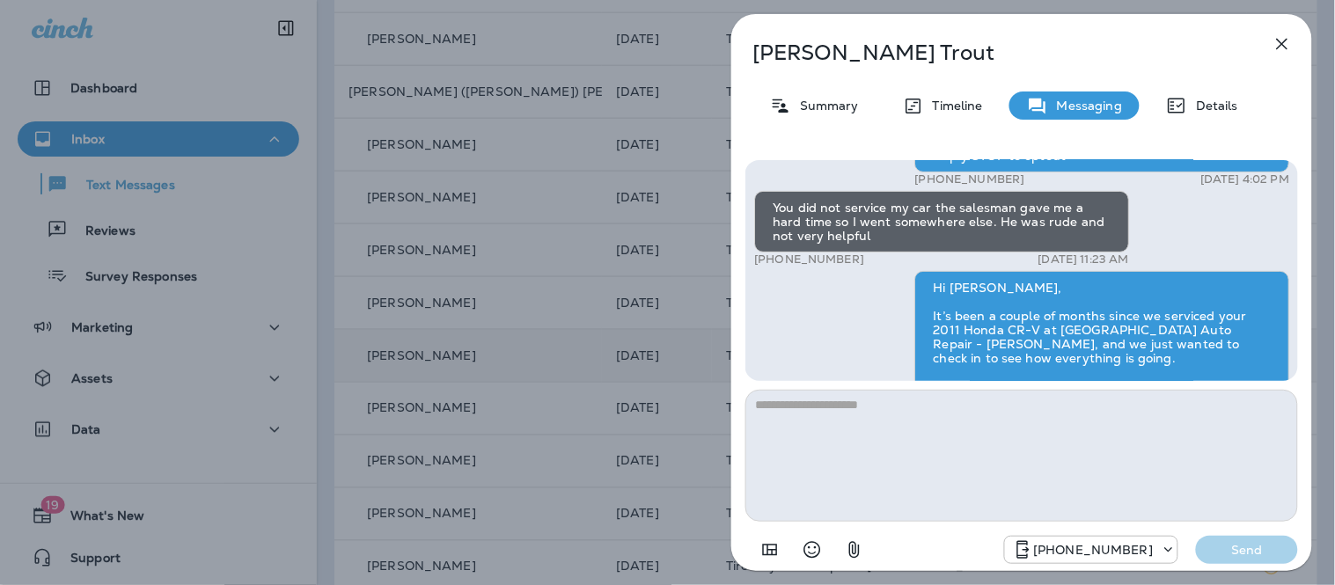
scroll to position [-97, 0]
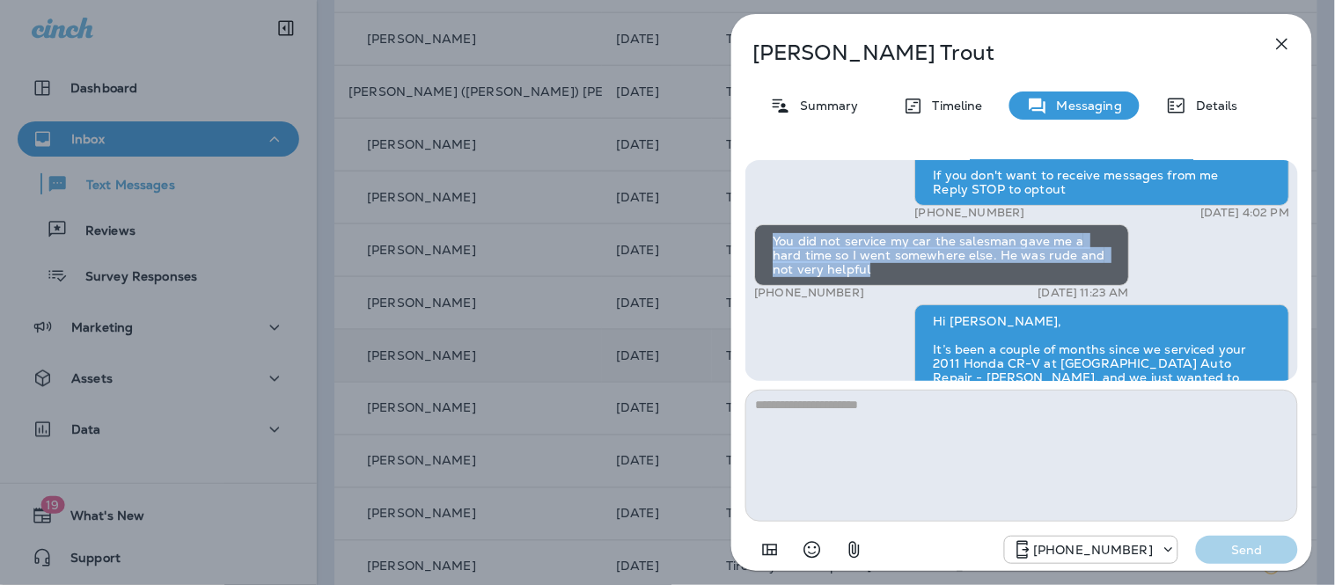
drag, startPoint x: 851, startPoint y: 283, endPoint x: 766, endPoint y: 253, distance: 90.2
click at [766, 253] on div "You did not service my car the salesman gave me a hard time so I went somewhere…" at bounding box center [941, 255] width 375 height 62
copy div "You did not service my car the salesman gave me a hard time so I went somewhere…"
click at [1278, 48] on icon "button" at bounding box center [1282, 43] width 21 height 21
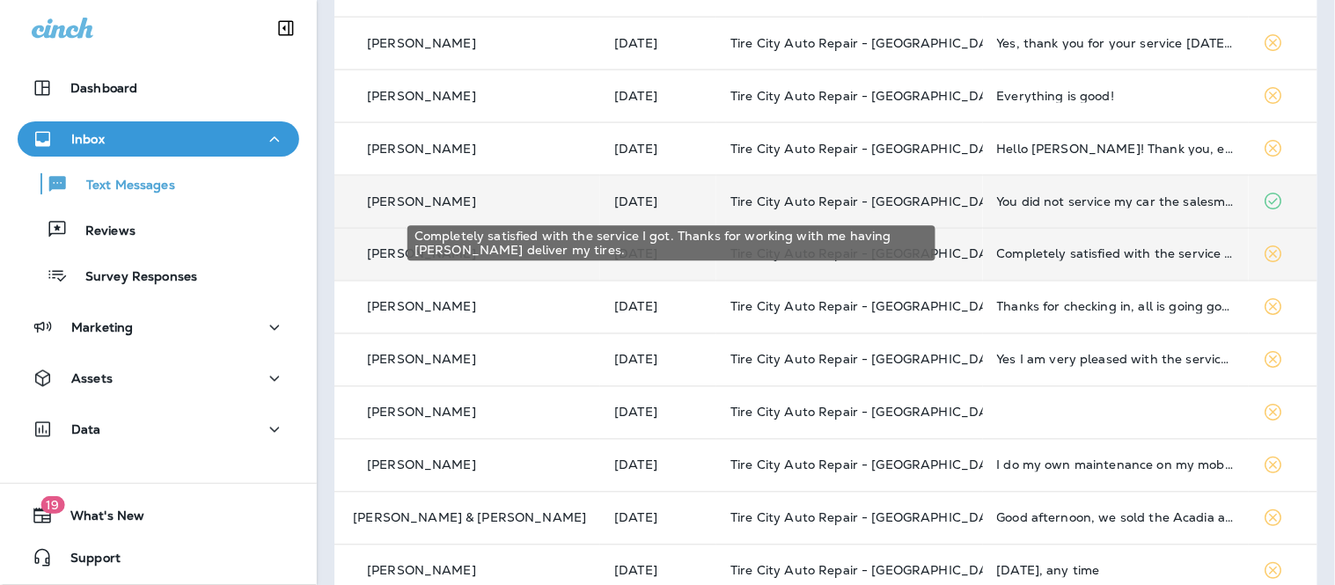
scroll to position [672, 0]
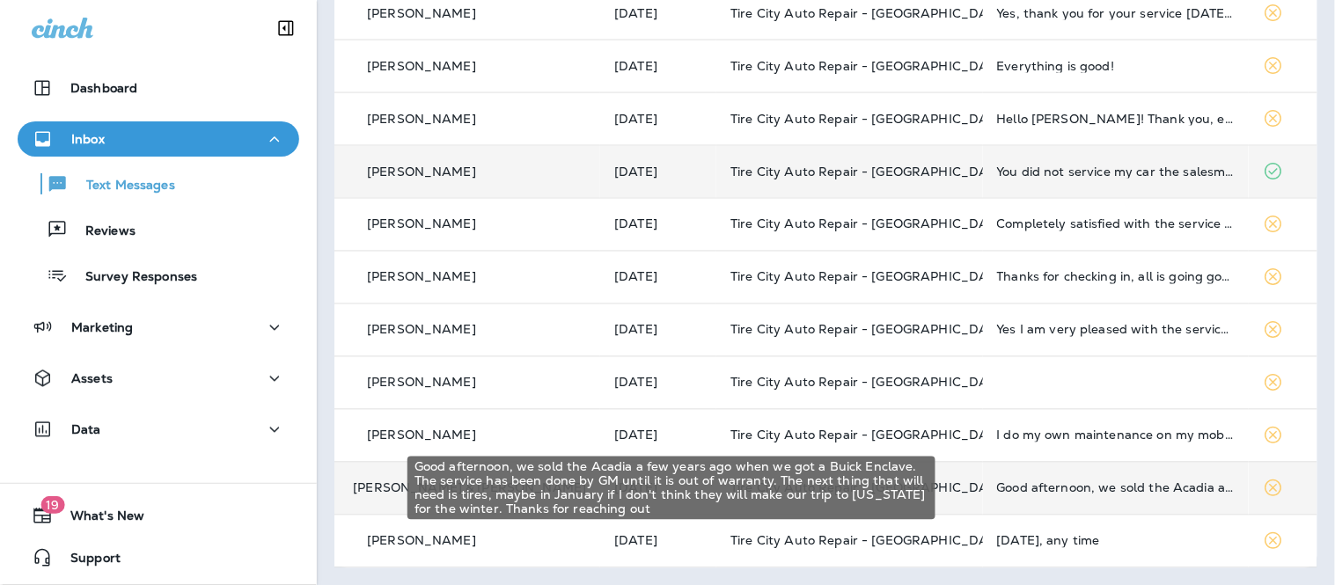
click at [1120, 489] on div "Good afternoon, we sold the Acadia a few years ago when we got a Buick Enclave.…" at bounding box center [1116, 488] width 238 height 14
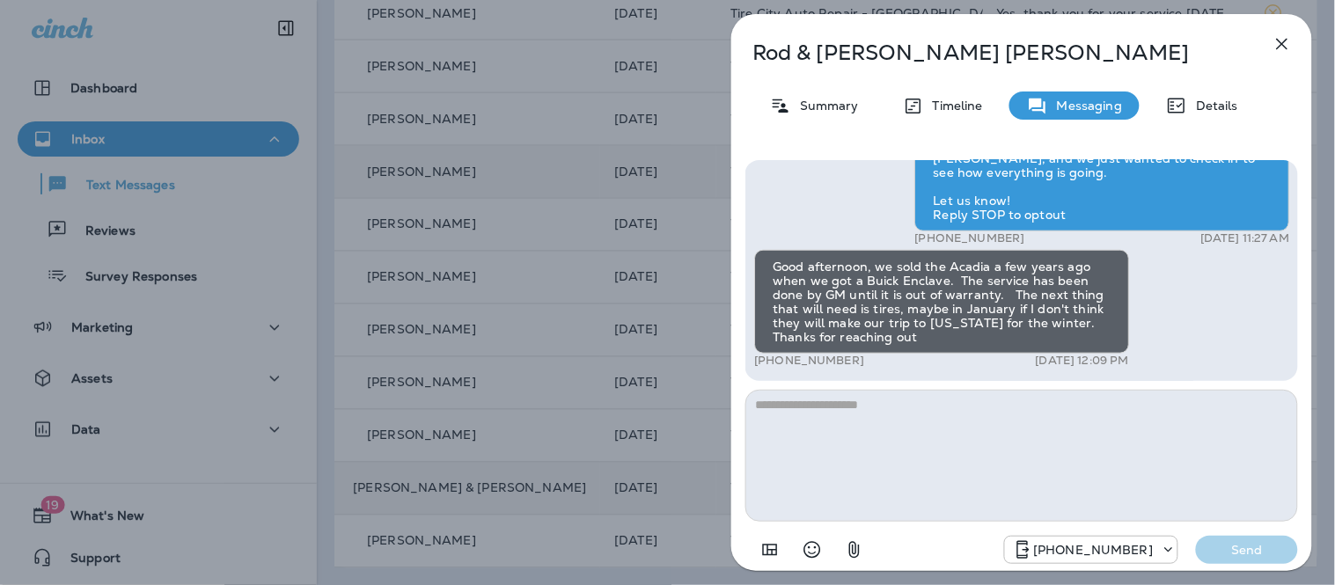
click at [943, 425] on textarea at bounding box center [1021, 456] width 553 height 132
click at [1286, 36] on icon "button" at bounding box center [1282, 43] width 21 height 21
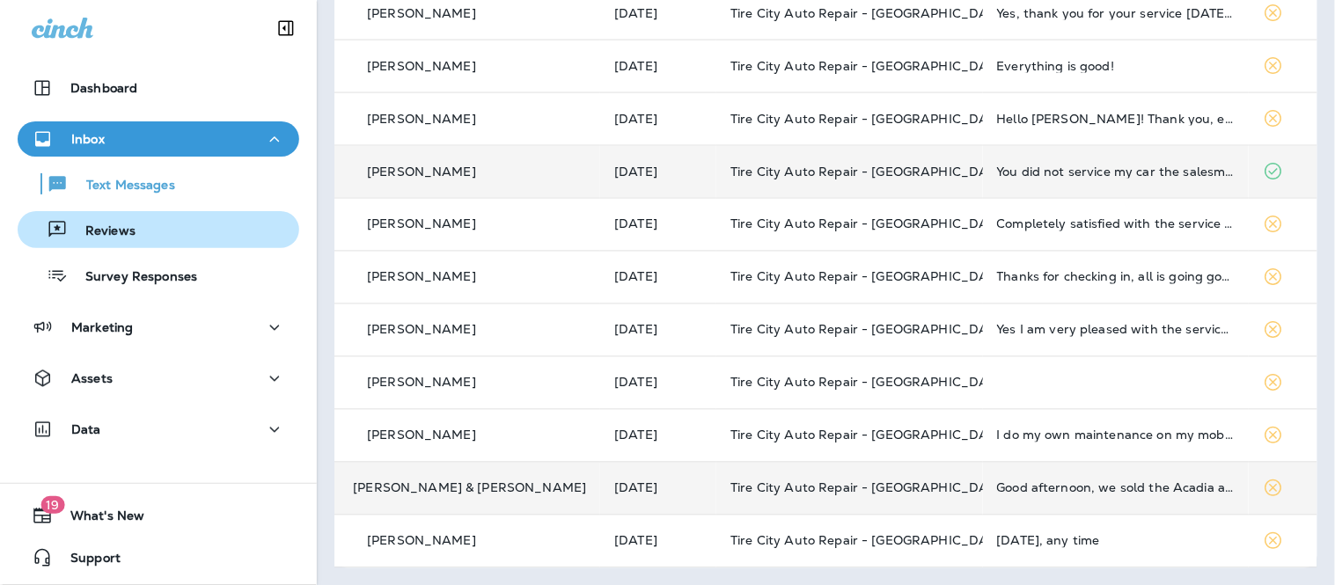
click at [130, 238] on p "Reviews" at bounding box center [102, 232] width 68 height 17
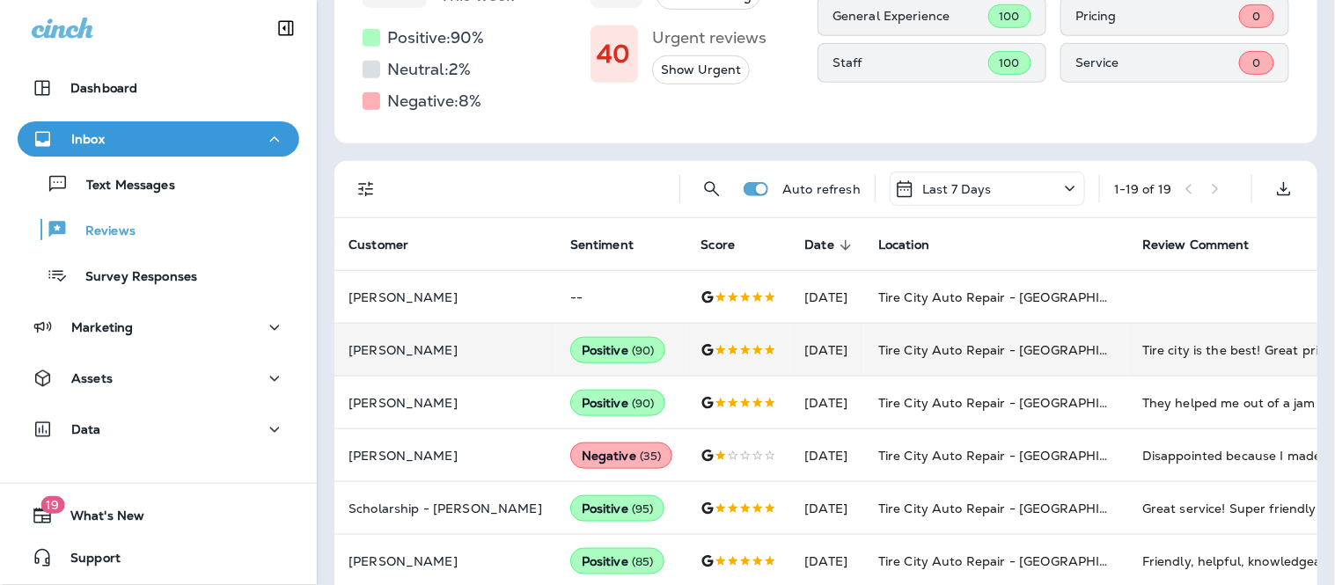
scroll to position [293, 0]
